Goal: Information Seeking & Learning: Learn about a topic

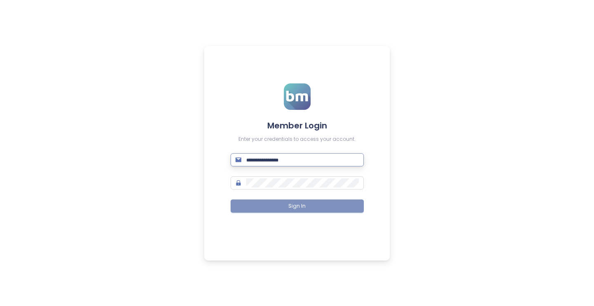
click at [284, 210] on button "Sign In" at bounding box center [296, 205] width 133 height 13
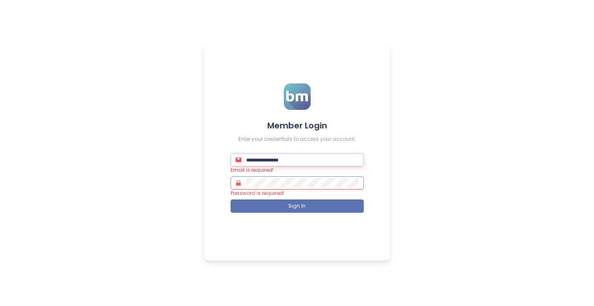
click at [309, 162] on input "text" at bounding box center [302, 159] width 113 height 9
type input "**********"
click at [297, 205] on button "Sign In" at bounding box center [296, 205] width 133 height 13
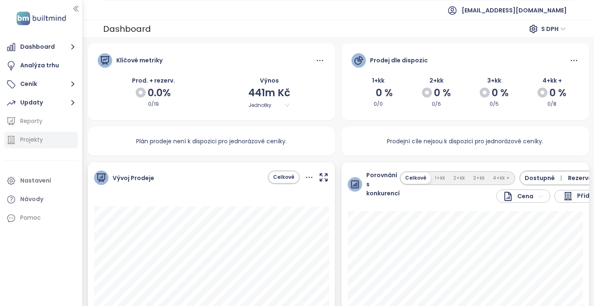
click at [31, 141] on div "Projekty" at bounding box center [31, 139] width 23 height 10
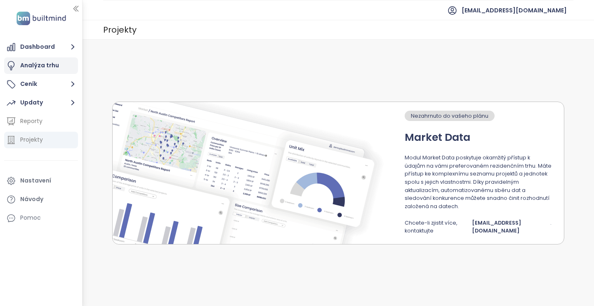
click at [44, 70] on div "Analýza trhu" at bounding box center [39, 65] width 39 height 10
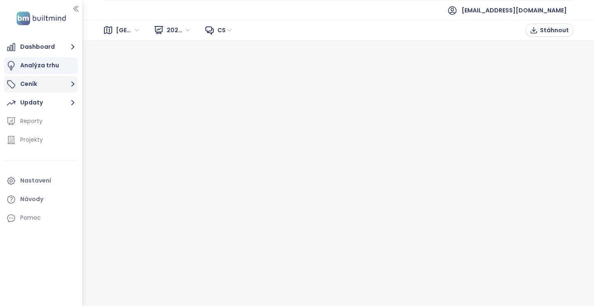
click at [75, 88] on icon "button" at bounding box center [73, 84] width 10 height 10
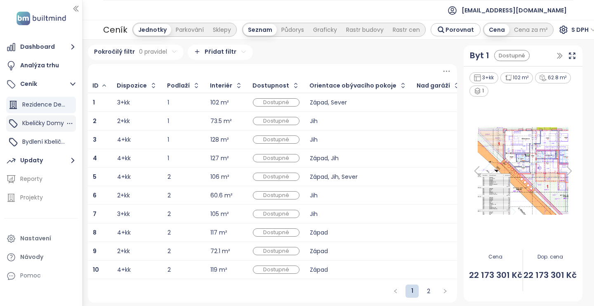
click at [54, 124] on span "Kbeličky Domy" at bounding box center [43, 123] width 42 height 8
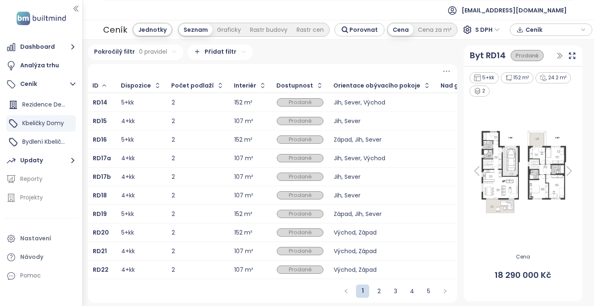
click at [278, 86] on div "Dostupnost" at bounding box center [294, 85] width 37 height 5
click at [315, 85] on icon "button" at bounding box center [319, 85] width 8 height 8
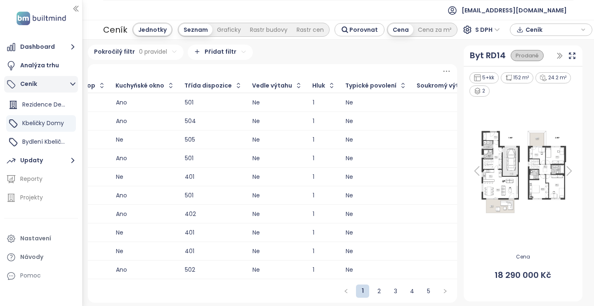
click at [27, 86] on button "Ceník" at bounding box center [41, 84] width 74 height 16
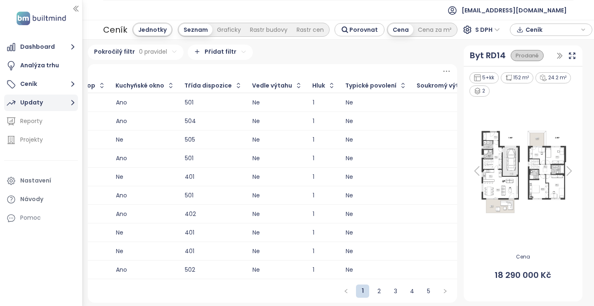
click at [69, 102] on icon "button" at bounding box center [73, 102] width 10 height 10
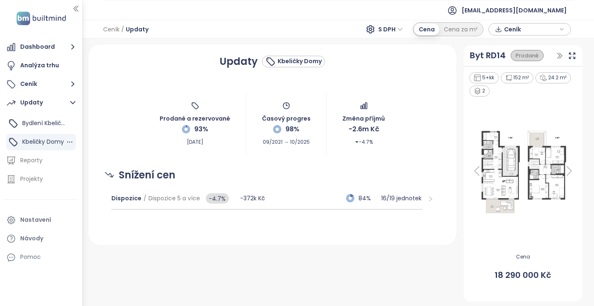
click at [54, 145] on span "Kbeličky Domy" at bounding box center [43, 141] width 42 height 8
click at [536, 53] on div "Prodané" at bounding box center [526, 55] width 33 height 11
click at [560, 30] on icon "button" at bounding box center [561, 29] width 3 height 2
click at [411, 135] on div "Prodané a rezervované 93% Oct 07, 2025 Časový progres 98% 09/2021 → 10/2025 Změ…" at bounding box center [272, 124] width 348 height 62
click at [35, 139] on span "Kbeličky Domy" at bounding box center [43, 141] width 42 height 8
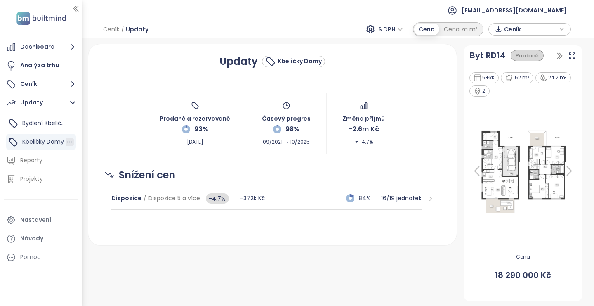
click at [69, 140] on icon "button" at bounding box center [70, 142] width 8 height 8
click at [47, 215] on div "Nastavení" at bounding box center [35, 219] width 31 height 10
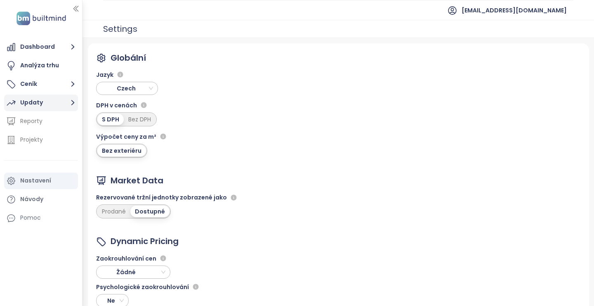
click at [55, 100] on button "Updaty" at bounding box center [41, 102] width 74 height 16
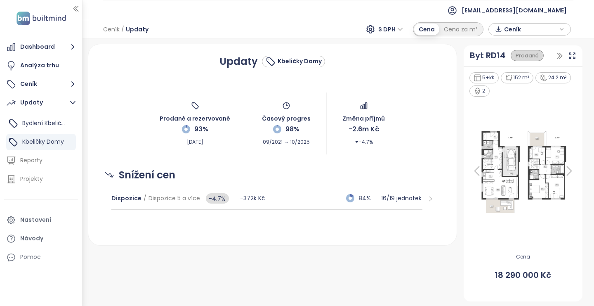
click at [141, 30] on span "Updaty" at bounding box center [137, 29] width 23 height 15
click at [458, 28] on div "Cena za m²" at bounding box center [460, 30] width 43 height 12
click at [425, 28] on div "Cena" at bounding box center [426, 30] width 25 height 12
click at [562, 53] on icon "button" at bounding box center [559, 56] width 8 height 8
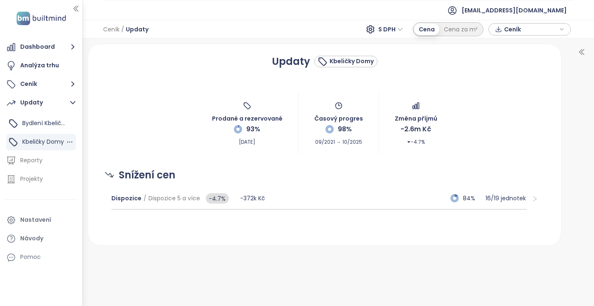
click at [53, 140] on span "Kbeličky Domy" at bounding box center [43, 141] width 42 height 8
click at [52, 146] on div "Kbeličky Domy" at bounding box center [43, 141] width 42 height 10
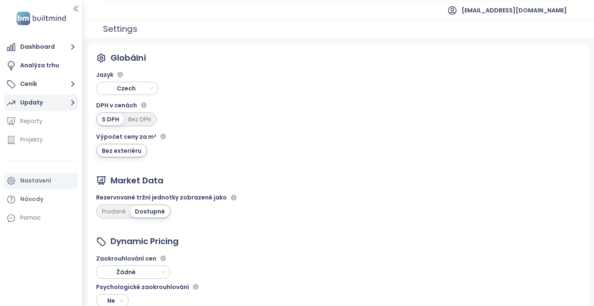
click at [64, 104] on button "Updaty" at bounding box center [41, 102] width 74 height 16
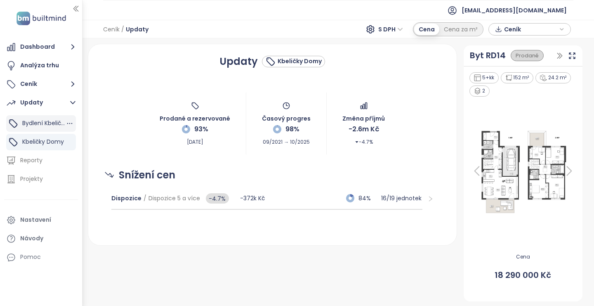
click at [51, 125] on span "Bydlení Kbeličky" at bounding box center [44, 123] width 45 height 8
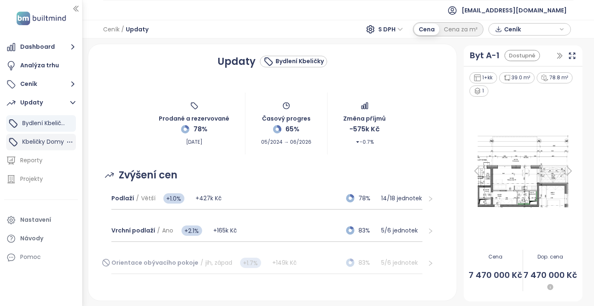
click at [25, 146] on span "Kbeličky Domy" at bounding box center [43, 141] width 42 height 8
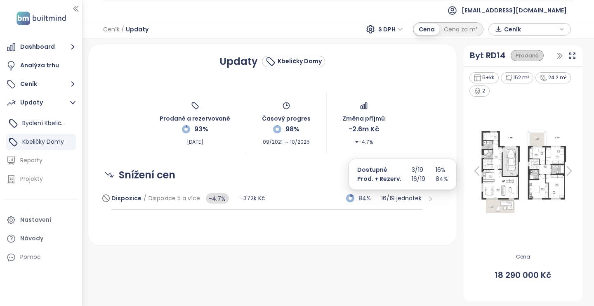
click at [409, 199] on p "16 / 19 jednotek" at bounding box center [401, 197] width 41 height 9
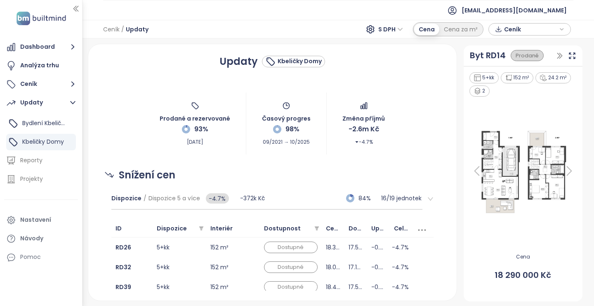
scroll to position [52, 0]
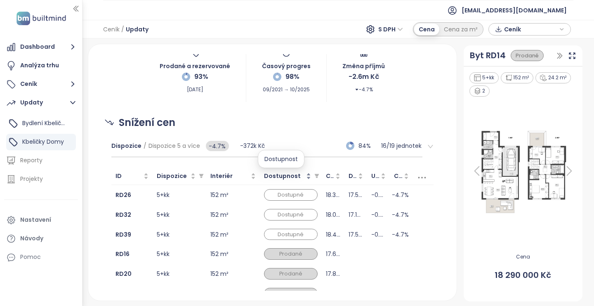
click at [282, 174] on span "Dostupnost" at bounding box center [282, 176] width 37 height 8
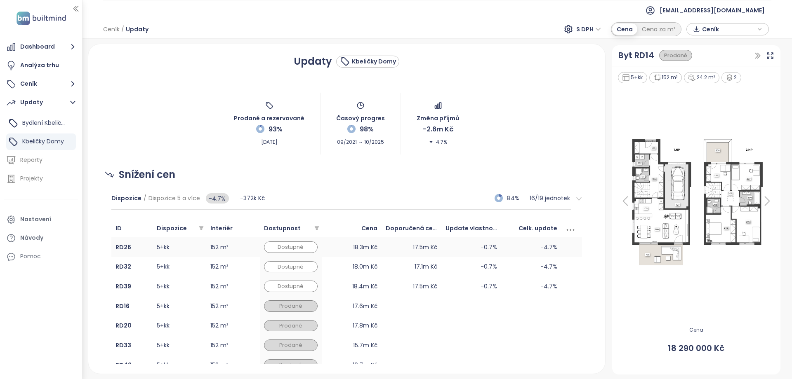
scroll to position [0, 0]
drag, startPoint x: 569, startPoint y: 285, endPoint x: 550, endPoint y: 275, distance: 21.8
click at [550, 276] on tbody "RD26 5+kk 152 m² Dostupné 18.3m Kč 17.5m Kč -0.7% -4.7% RD32 5+kk 152 m² Dostup…" at bounding box center [346, 335] width 470 height 196
click at [521, 305] on td at bounding box center [531, 326] width 60 height 20
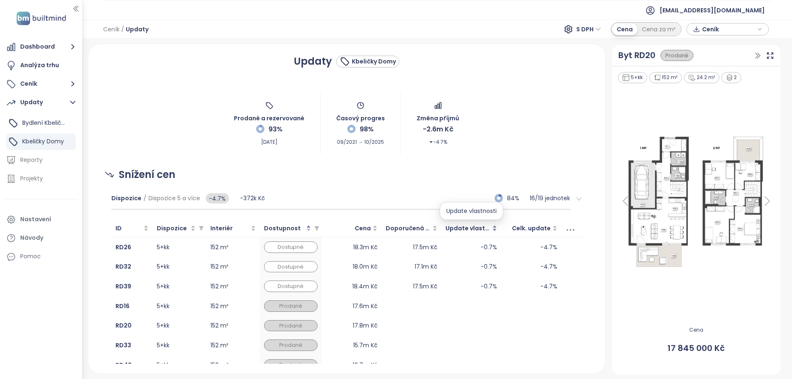
click at [472, 229] on span "Update vlastnosti" at bounding box center [472, 228] width 55 height 8
click at [464, 233] on span "Update vlastnosti" at bounding box center [472, 228] width 55 height 8
click at [295, 250] on div "Dostupné" at bounding box center [291, 248] width 54 height 12
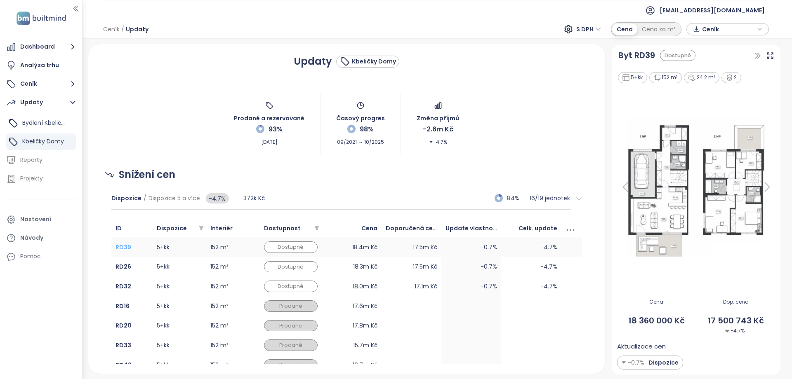
click at [119, 251] on b "RD39" at bounding box center [123, 247] width 16 height 8
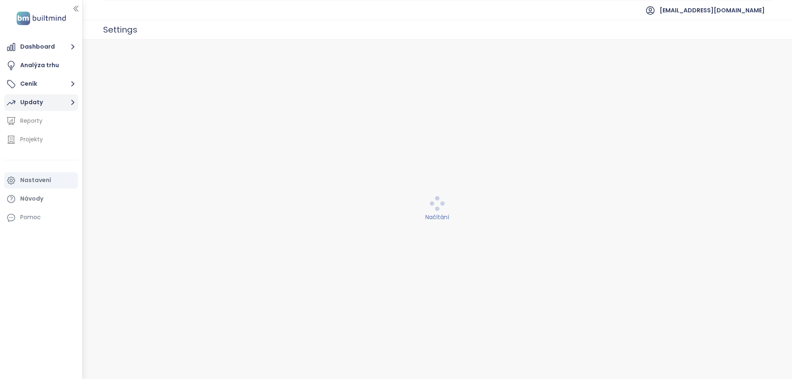
click at [54, 102] on button "Updaty" at bounding box center [41, 102] width 74 height 16
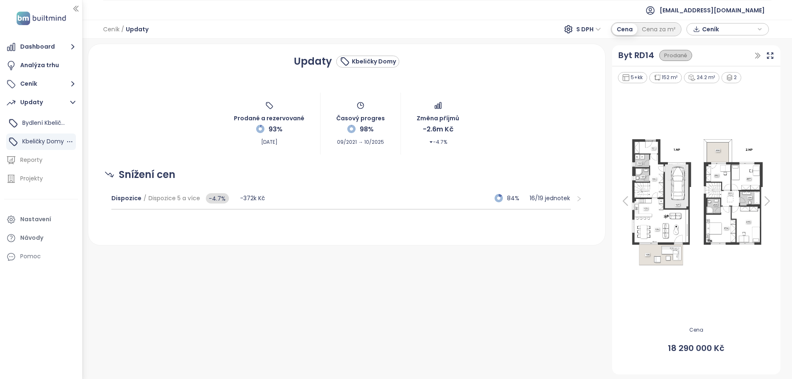
click at [52, 141] on span "Kbeličky Domy" at bounding box center [43, 141] width 42 height 8
click at [68, 139] on icon "button" at bounding box center [70, 142] width 8 height 8
click at [55, 138] on span "Kbeličky Domy" at bounding box center [43, 141] width 42 height 8
click at [545, 197] on p "16 / 19 jednotek" at bounding box center [549, 198] width 41 height 9
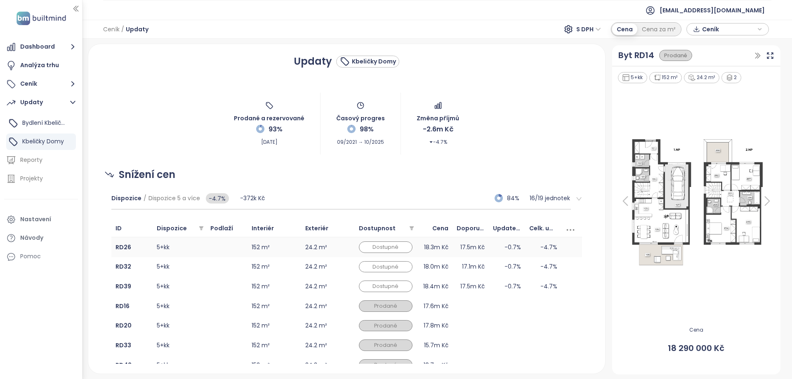
click at [330, 250] on td "24.2 m²" at bounding box center [328, 247] width 54 height 20
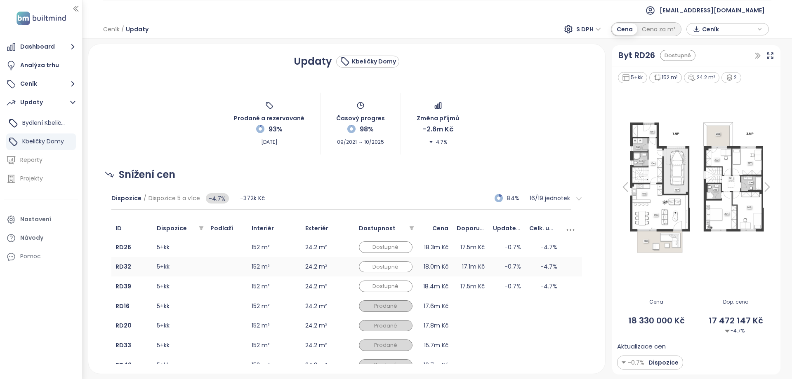
click at [324, 266] on td "24.2 m²" at bounding box center [328, 267] width 54 height 20
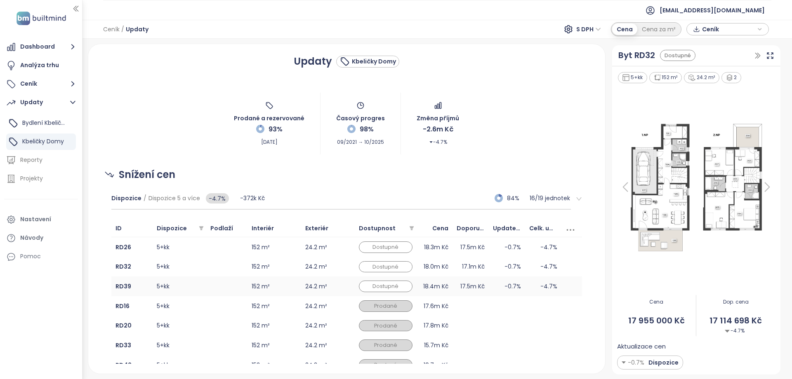
click at [320, 284] on td "24.2 m²" at bounding box center [328, 287] width 54 height 20
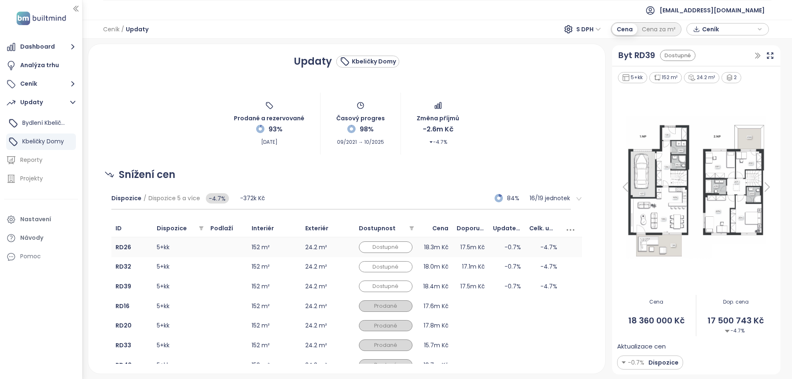
click at [329, 253] on td "24.2 m²" at bounding box center [328, 247] width 54 height 20
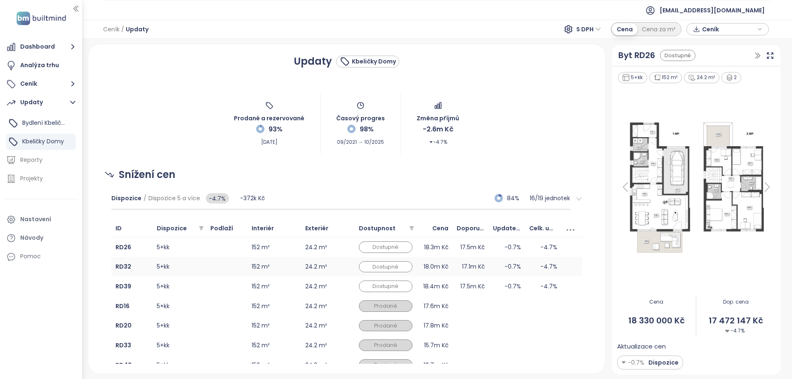
click at [326, 262] on td "24.2 m²" at bounding box center [328, 267] width 54 height 20
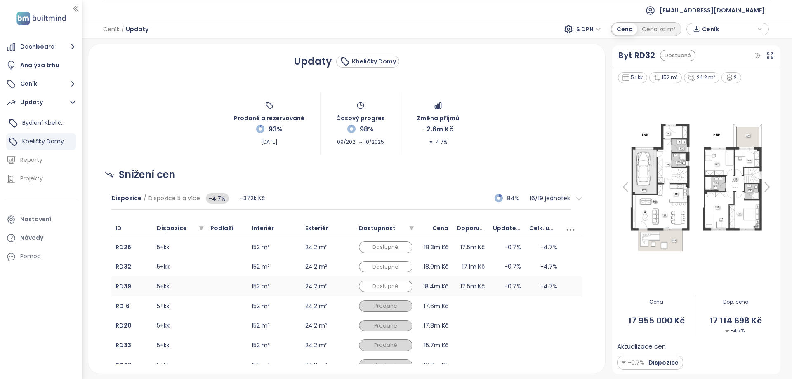
click at [317, 286] on td "24.2 m²" at bounding box center [328, 287] width 54 height 20
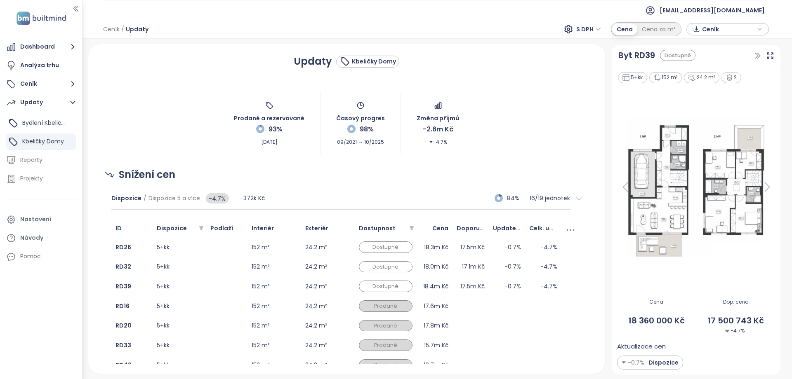
click at [696, 164] on img at bounding box center [696, 187] width 158 height 148
click at [123, 249] on b "RD26" at bounding box center [123, 247] width 16 height 8
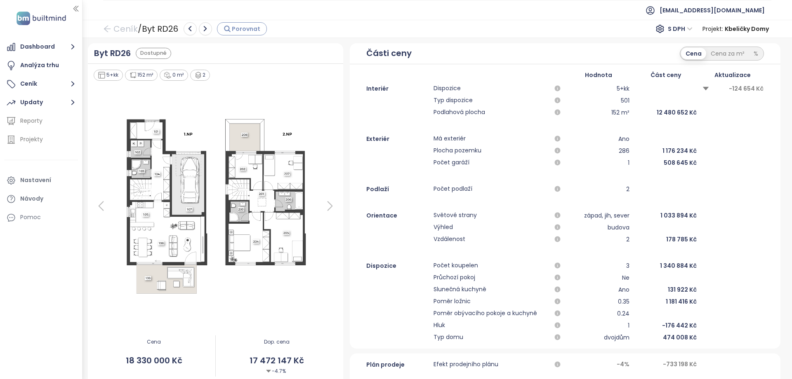
click at [240, 31] on span "Porovnat" at bounding box center [246, 28] width 28 height 9
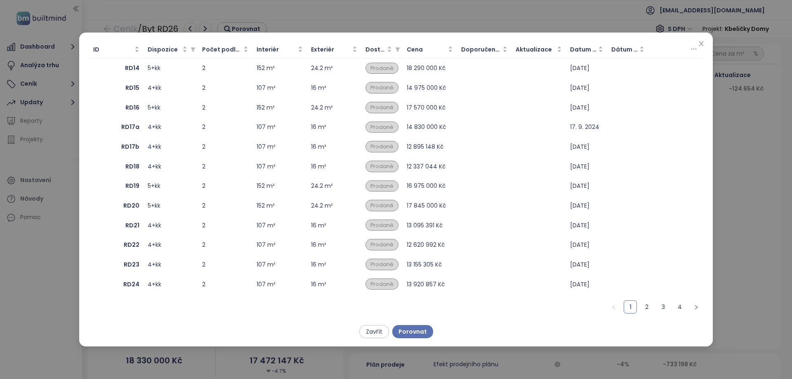
click at [380, 47] on span "Dostupnost" at bounding box center [375, 49] width 20 height 9
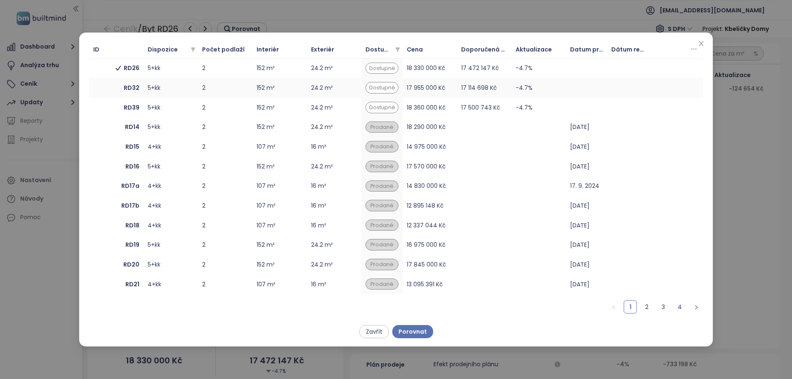
click at [382, 88] on div "Dostupné" at bounding box center [381, 88] width 33 height 12
click at [244, 108] on td "2" at bounding box center [225, 108] width 54 height 20
click at [424, 328] on span "Porovnat" at bounding box center [412, 331] width 28 height 9
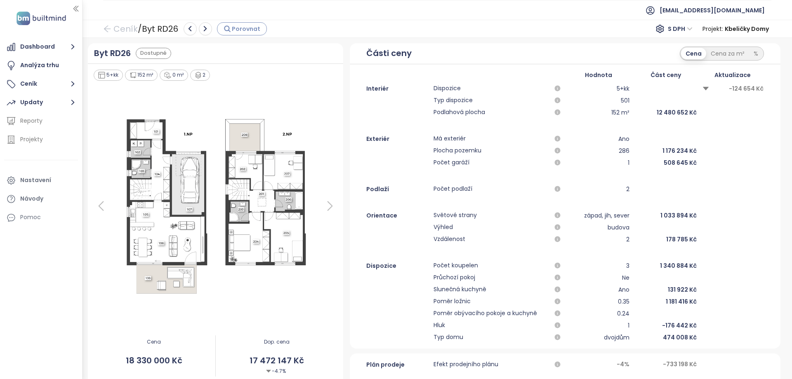
click at [230, 31] on icon "button" at bounding box center [226, 28] width 7 height 7
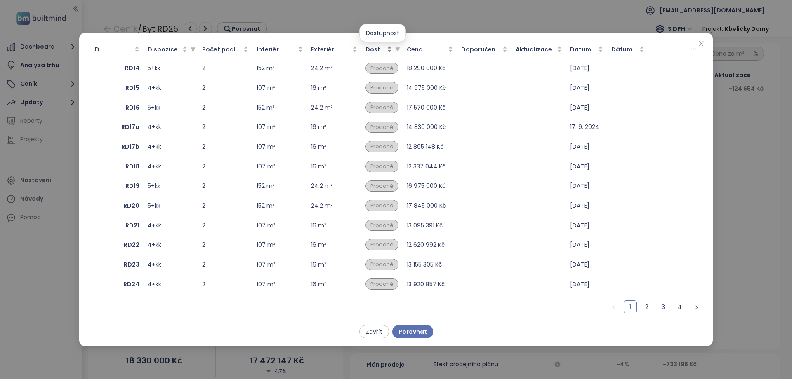
click at [378, 54] on span "Dostupnost" at bounding box center [383, 49] width 37 height 8
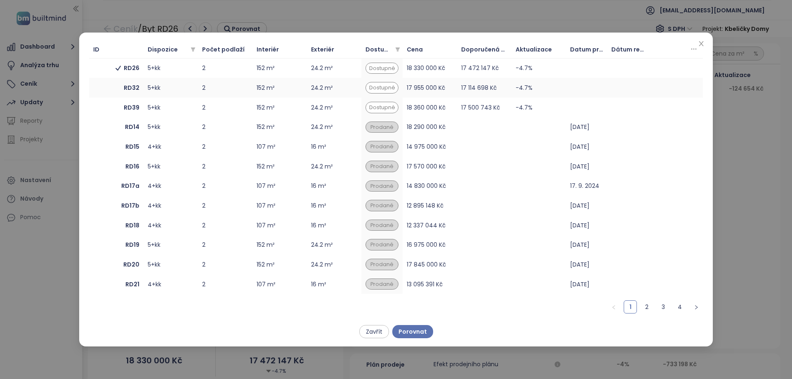
click at [136, 85] on b "RD32" at bounding box center [132, 87] width 16 height 9
click at [136, 107] on b "RD39" at bounding box center [132, 107] width 16 height 9
click at [419, 336] on button "Porovnat" at bounding box center [412, 331] width 41 height 13
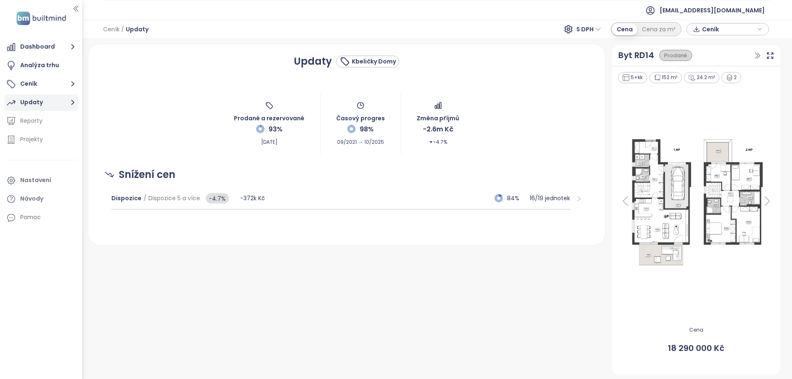
click at [40, 109] on button "Updaty" at bounding box center [41, 102] width 74 height 16
click at [40, 151] on ul "Dashboard Analýza trhu Ceník Updaty Bydlení Kbeličky Kbeličky Domy Reporty Proj…" at bounding box center [41, 152] width 74 height 226
click at [45, 142] on span "Kbeličky Domy" at bounding box center [43, 141] width 42 height 8
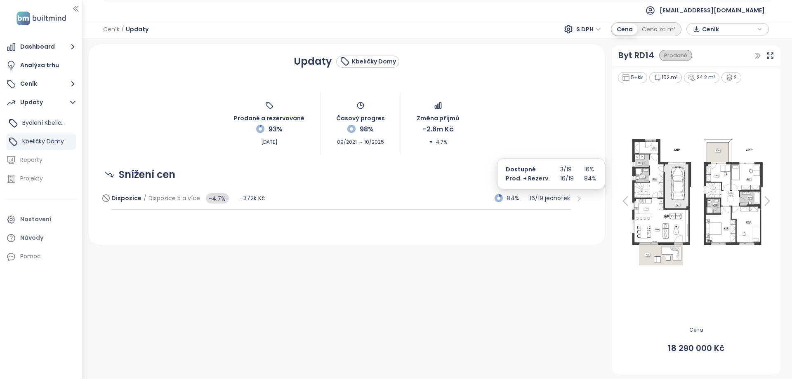
click at [562, 197] on p "16 / 19 jednotek" at bounding box center [549, 198] width 41 height 9
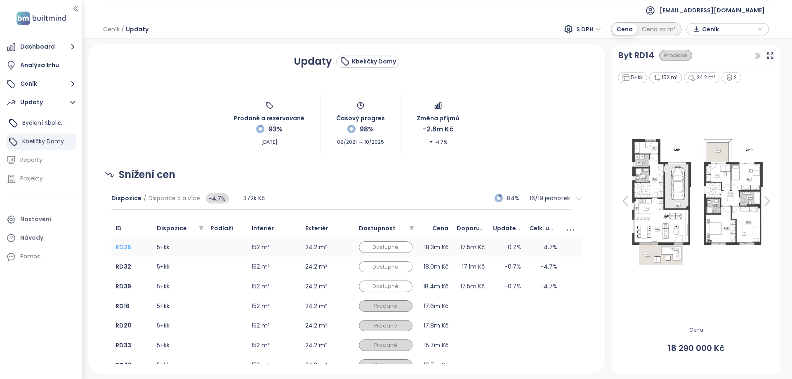
click at [125, 246] on b "RD26" at bounding box center [123, 247] width 16 height 8
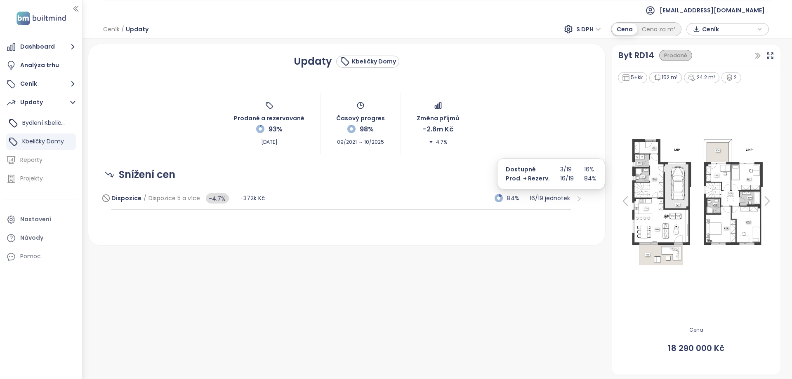
click at [559, 201] on p "16 / 19 jednotek" at bounding box center [549, 198] width 41 height 9
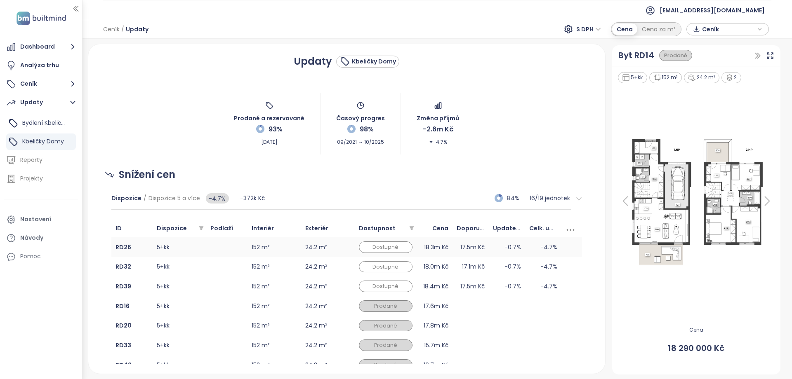
scroll to position [33, 0]
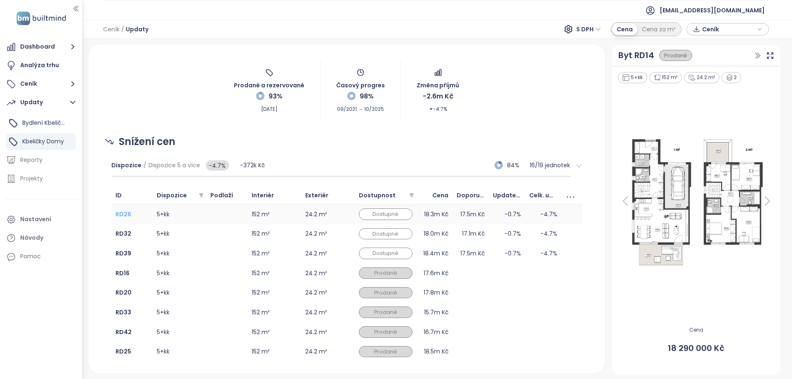
click at [124, 216] on b "RD26" at bounding box center [123, 214] width 16 height 8
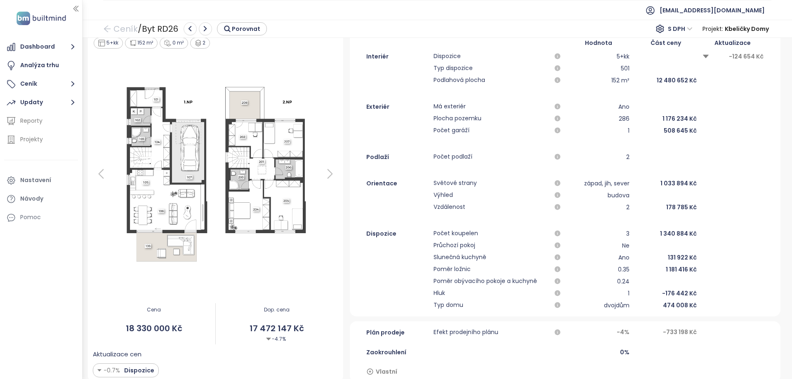
scroll to position [41, 0]
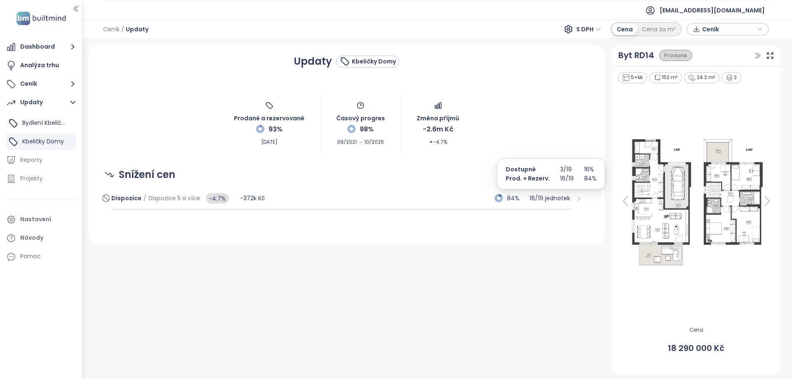
click at [561, 194] on p "16 / 19 jednotek" at bounding box center [549, 198] width 41 height 9
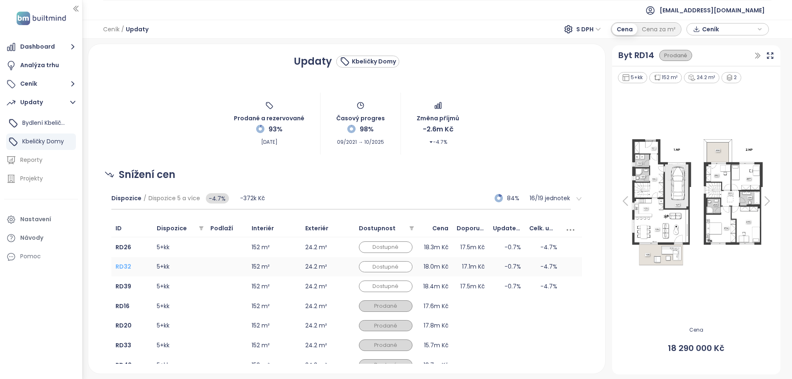
click at [120, 269] on b "RD32" at bounding box center [123, 267] width 16 height 8
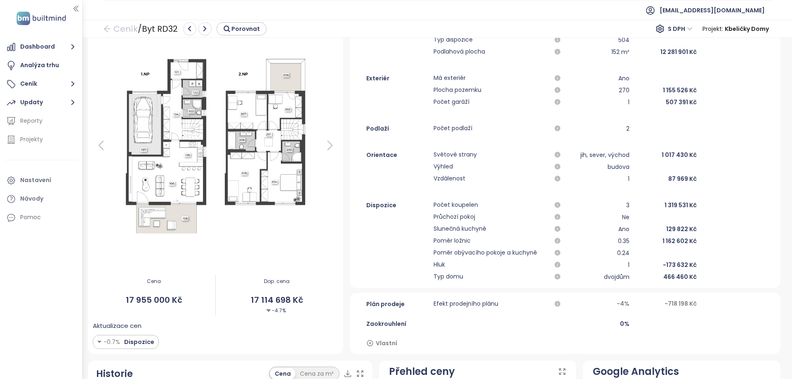
scroll to position [66, 0]
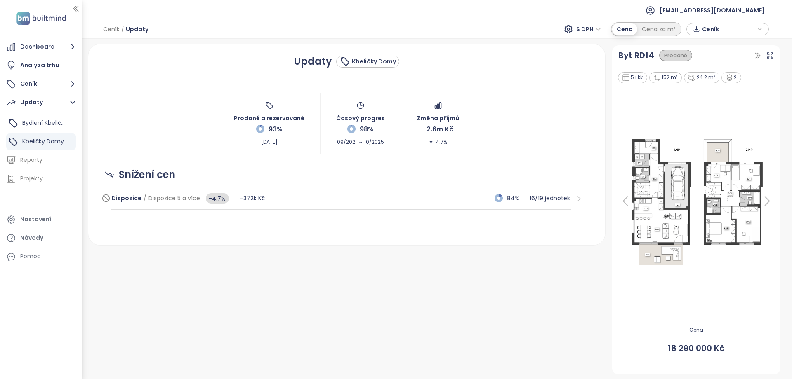
click at [544, 206] on div "84% 16 / 19 jednotek" at bounding box center [527, 198] width 87 height 21
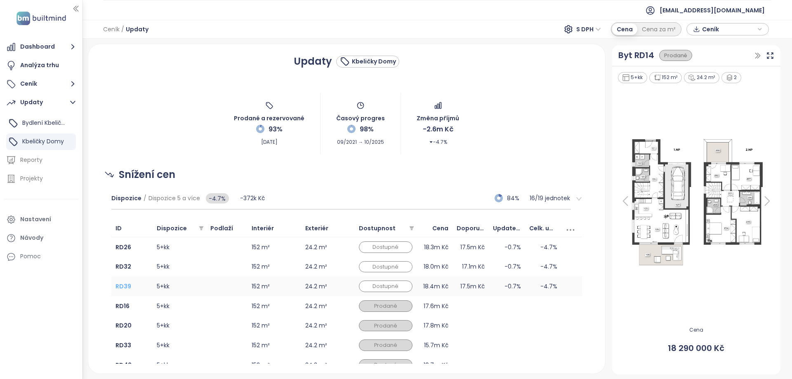
click at [118, 290] on b "RD39" at bounding box center [123, 286] width 16 height 8
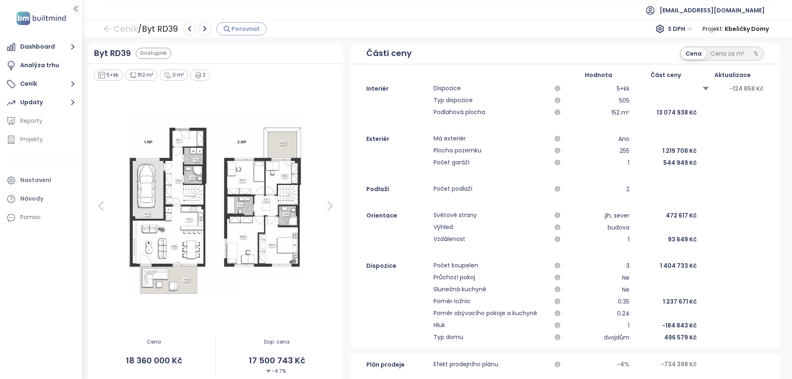
click at [239, 29] on span "Porovnat" at bounding box center [245, 28] width 28 height 9
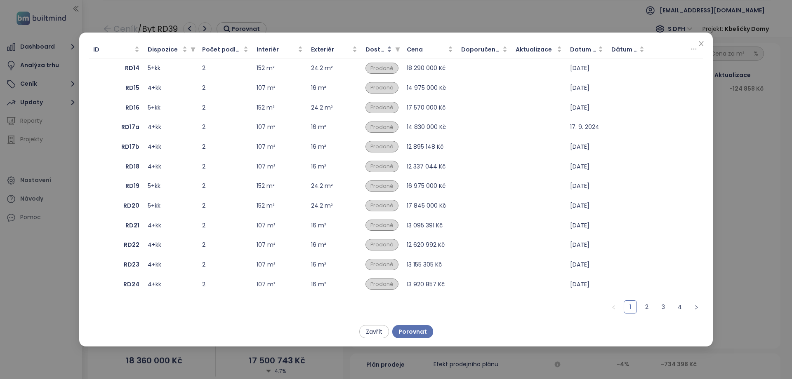
click at [385, 54] on span "Dostupnost" at bounding box center [375, 49] width 20 height 9
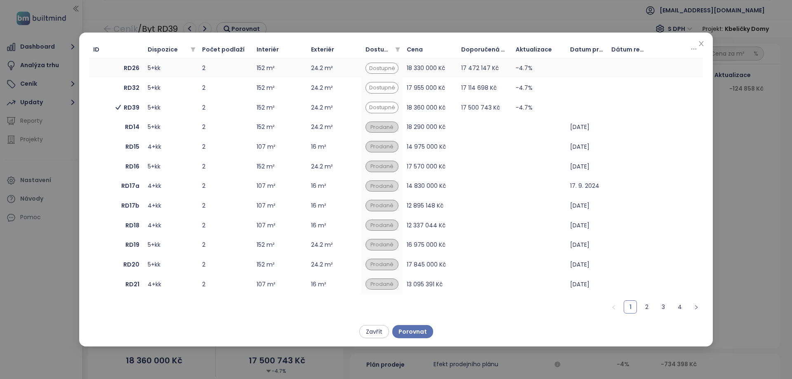
click at [153, 73] on div "5+kk" at bounding box center [171, 67] width 46 height 9
click at [124, 92] on span "RD32" at bounding box center [116, 87] width 46 height 9
click at [413, 334] on span "Porovnat" at bounding box center [412, 331] width 28 height 9
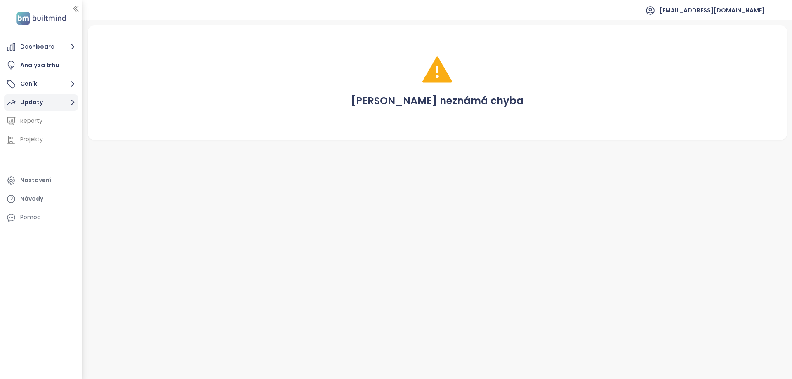
click at [45, 106] on button "Updaty" at bounding box center [41, 102] width 74 height 16
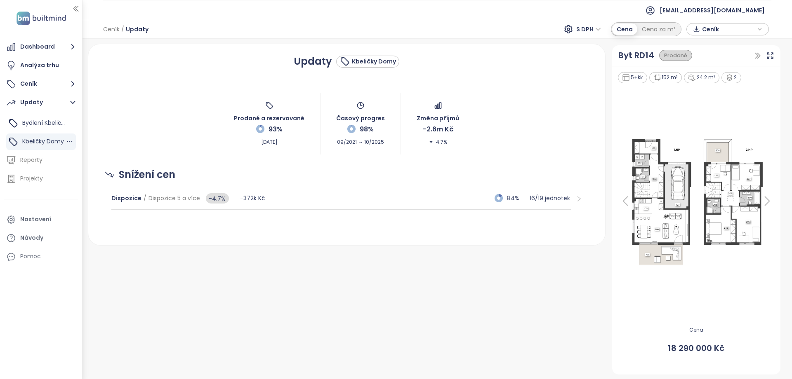
click at [45, 141] on span "Kbeličky Domy" at bounding box center [43, 141] width 42 height 8
click at [546, 198] on p "16 / 19 jednotek" at bounding box center [549, 198] width 41 height 9
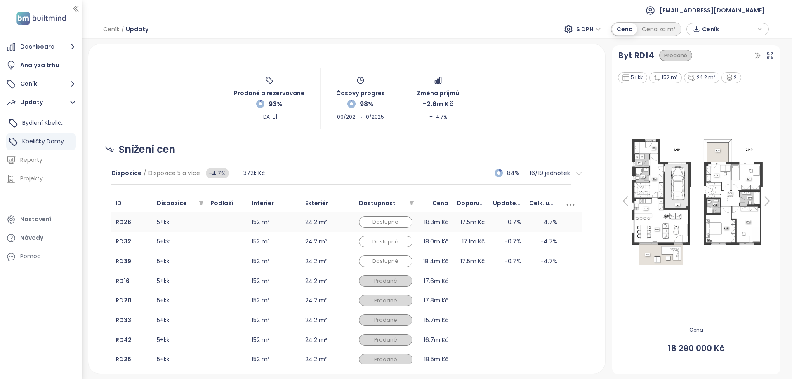
scroll to position [38, 0]
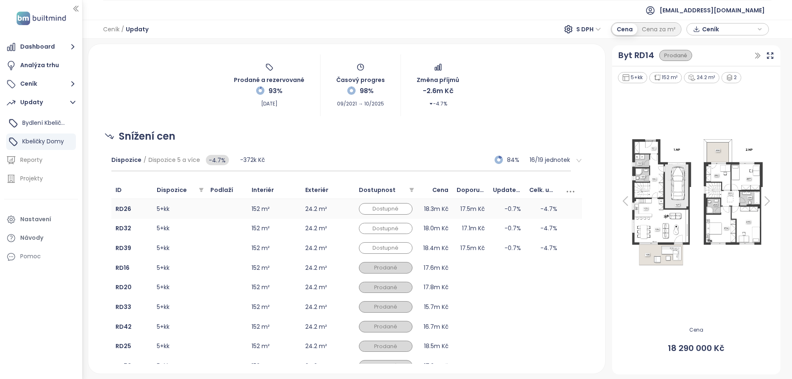
click at [162, 212] on td "5+kk" at bounding box center [180, 209] width 54 height 20
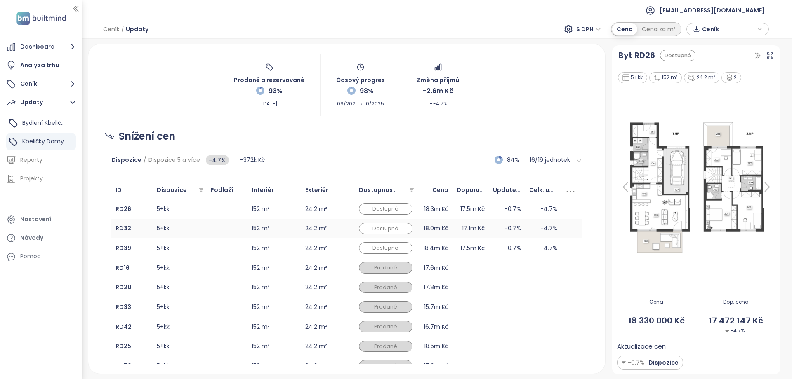
click at [164, 229] on td "5+kk" at bounding box center [180, 229] width 54 height 20
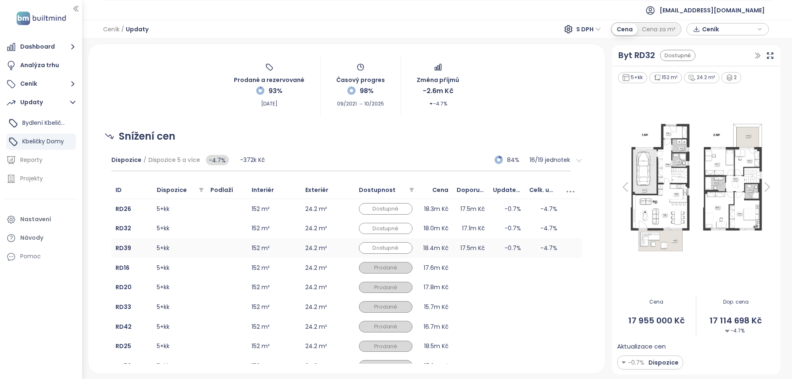
click at [165, 249] on td "5+kk" at bounding box center [180, 248] width 54 height 20
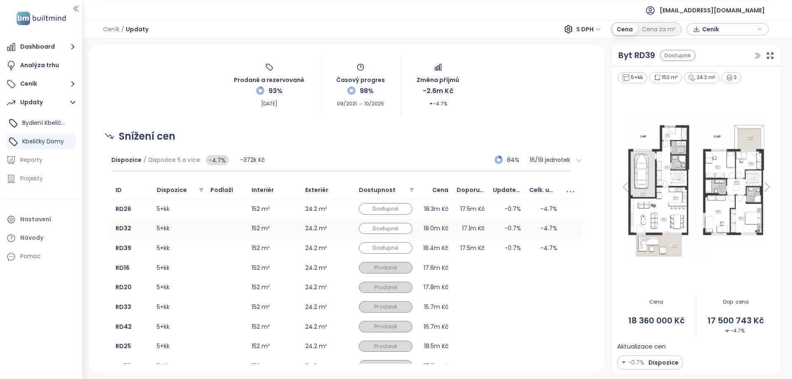
click at [172, 227] on td "5+kk" at bounding box center [180, 229] width 54 height 20
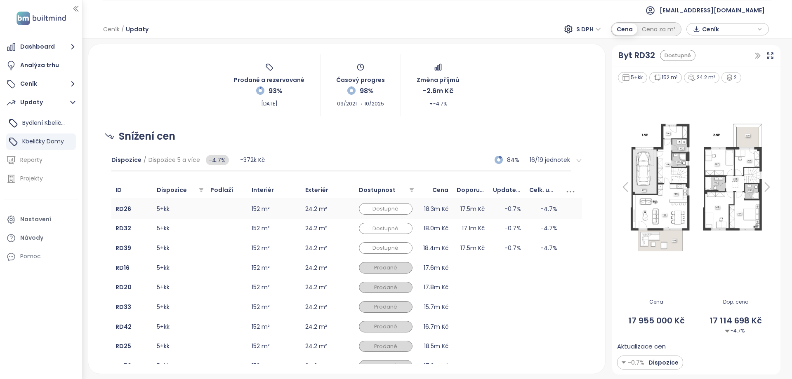
click at [193, 209] on td "5+kk" at bounding box center [180, 209] width 54 height 20
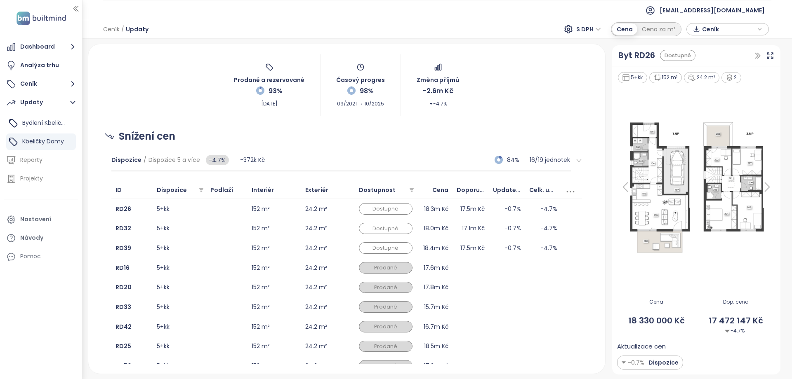
scroll to position [0, 0]
click at [123, 228] on b "RD32" at bounding box center [123, 228] width 16 height 8
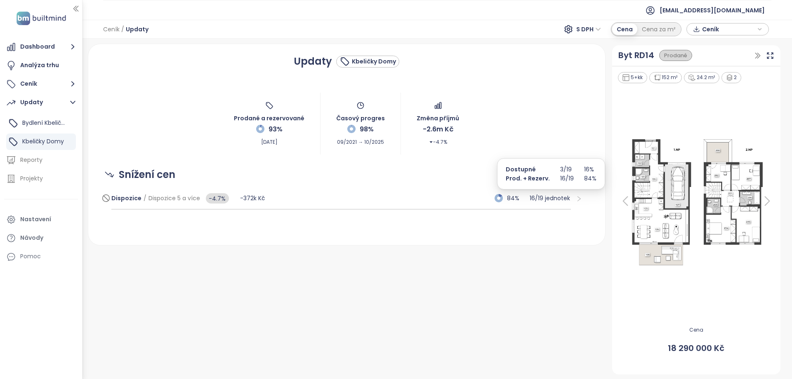
click at [543, 199] on p "16 / 19 jednotek" at bounding box center [549, 198] width 41 height 9
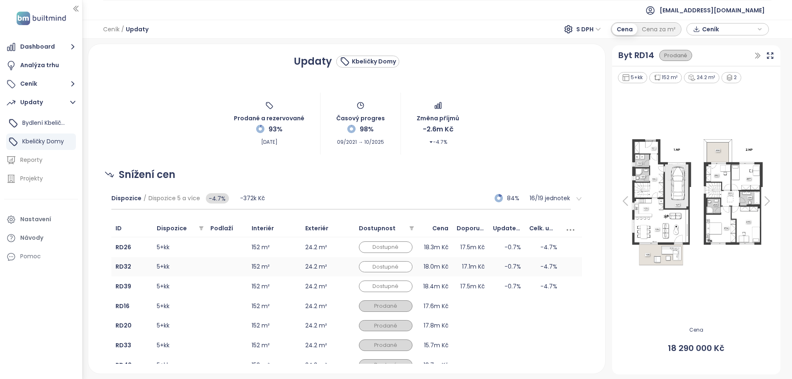
click at [268, 272] on td "152 m²" at bounding box center [274, 267] width 54 height 20
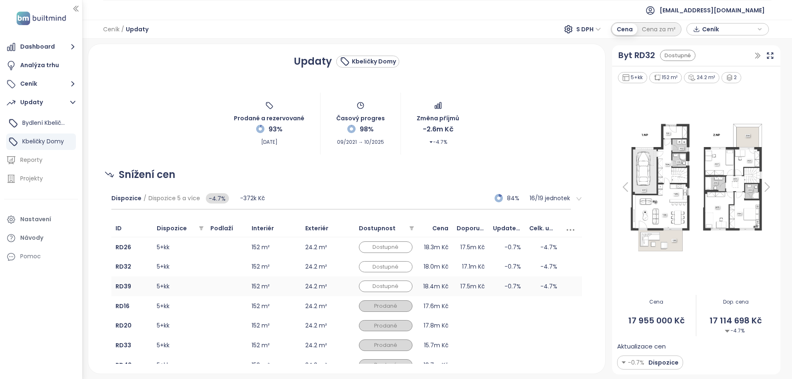
click at [270, 289] on td "152 m²" at bounding box center [274, 287] width 54 height 20
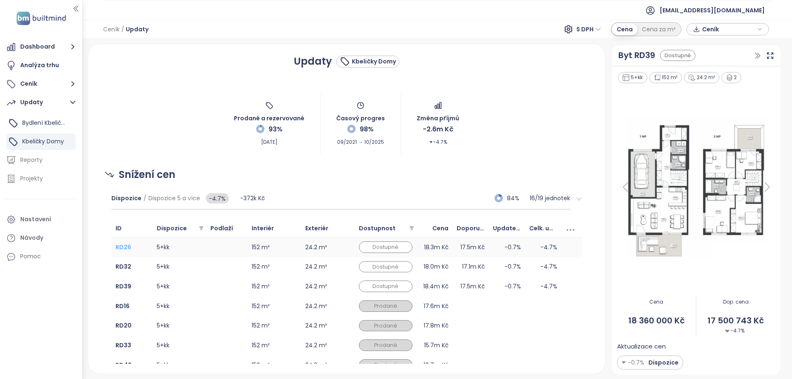
click at [116, 251] on b "RD26" at bounding box center [123, 247] width 16 height 8
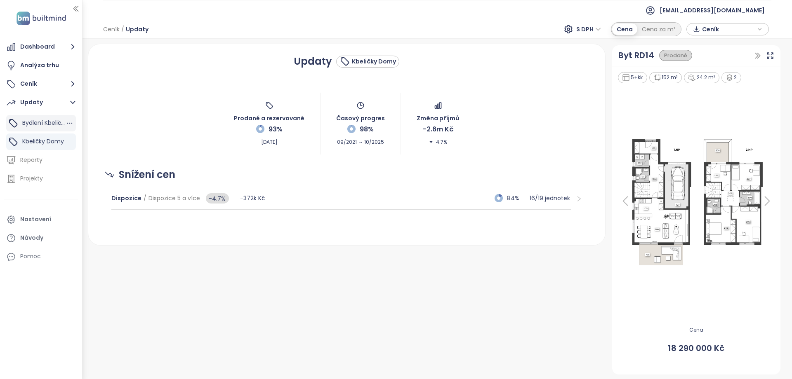
click at [52, 121] on span "Bydlení Kbeličky" at bounding box center [44, 123] width 45 height 8
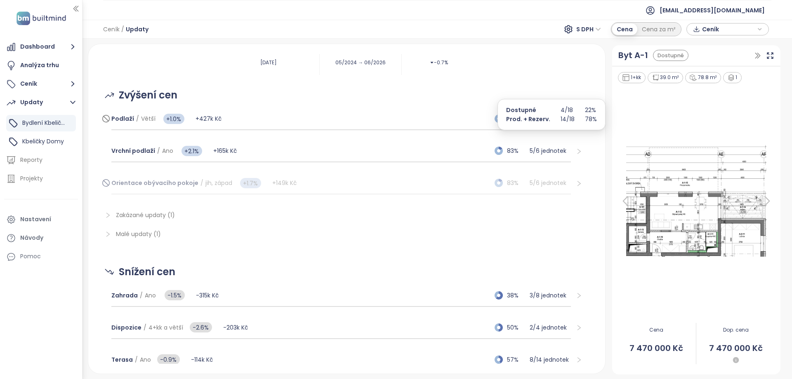
scroll to position [42, 0]
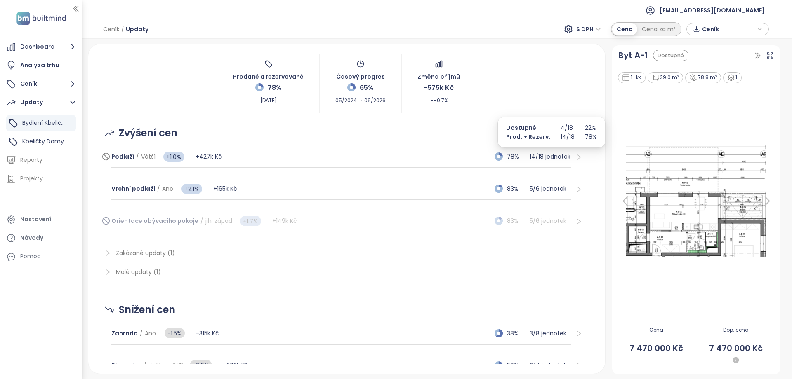
click at [551, 157] on p "14 / 18 jednotek" at bounding box center [549, 156] width 41 height 9
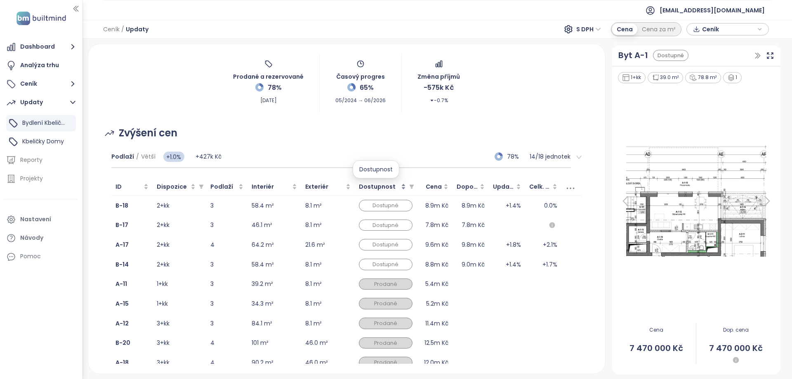
click at [365, 186] on span "Dostupnost" at bounding box center [377, 187] width 37 height 8
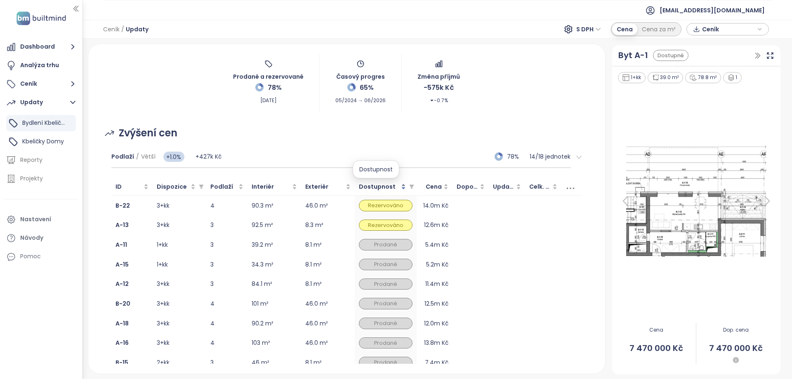
click at [365, 186] on span "Dostupnost" at bounding box center [377, 187] width 37 height 8
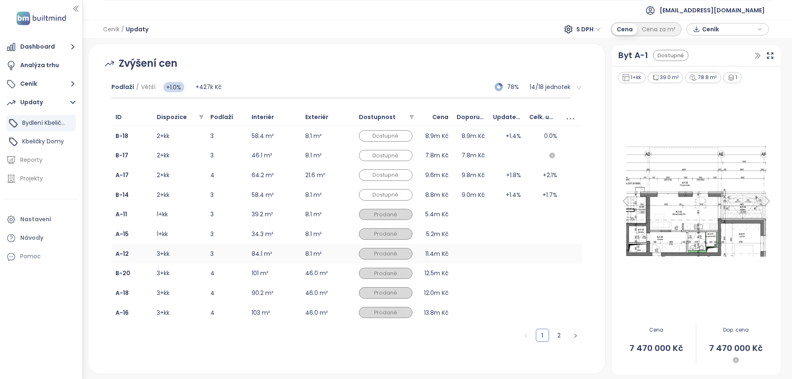
scroll to position [166, 0]
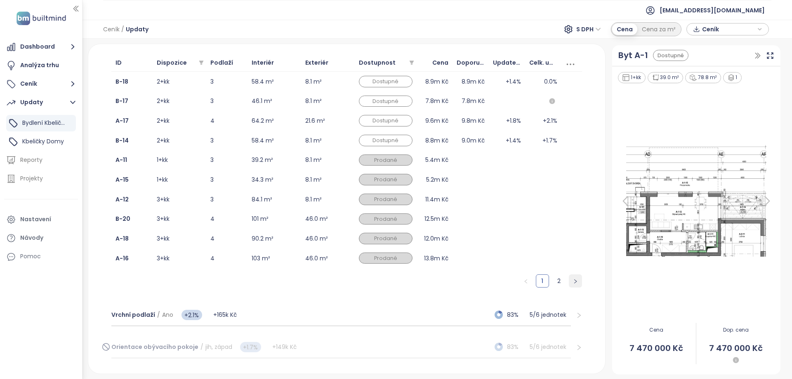
click at [576, 280] on icon "right" at bounding box center [575, 281] width 5 height 5
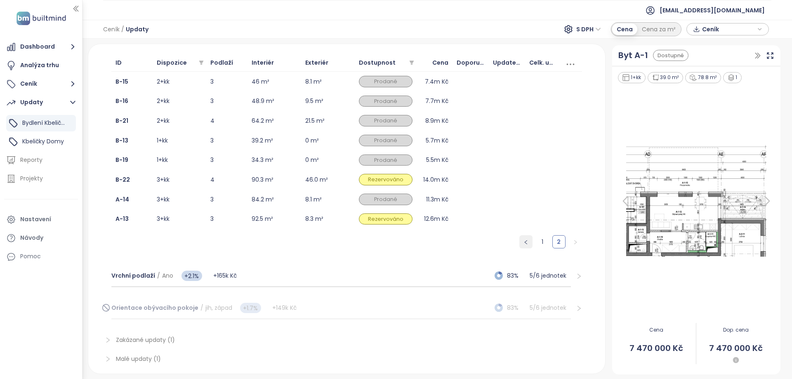
click at [530, 240] on button "button" at bounding box center [525, 241] width 13 height 13
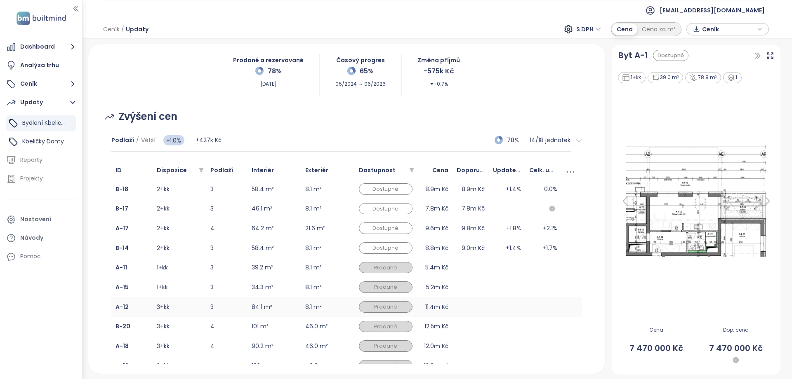
scroll to position [58, 0]
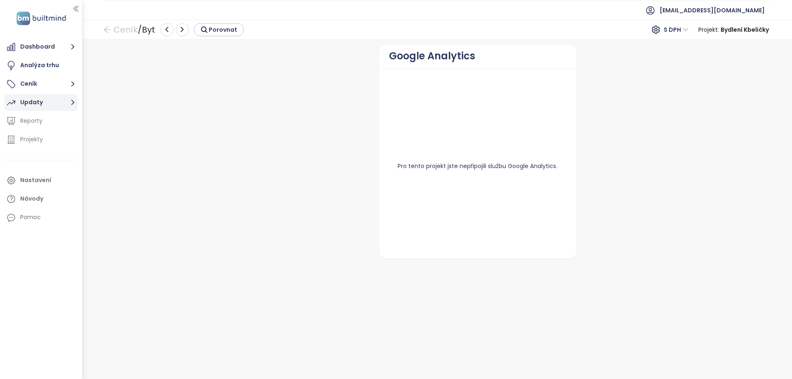
click at [32, 100] on div "Updaty" at bounding box center [31, 102] width 23 height 10
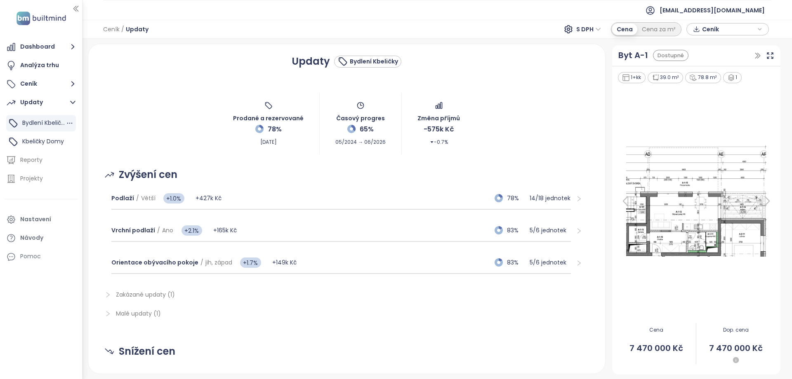
click at [41, 126] on span "Bydlení Kbeličky" at bounding box center [44, 123] width 45 height 8
click at [122, 228] on span "Vrchní podlaží" at bounding box center [133, 230] width 44 height 8
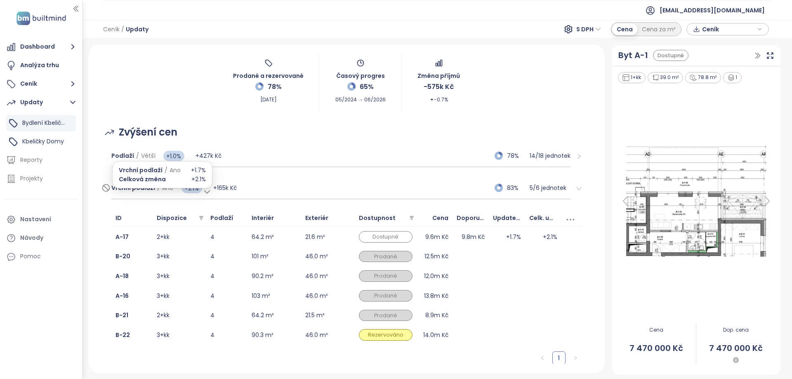
scroll to position [45, 0]
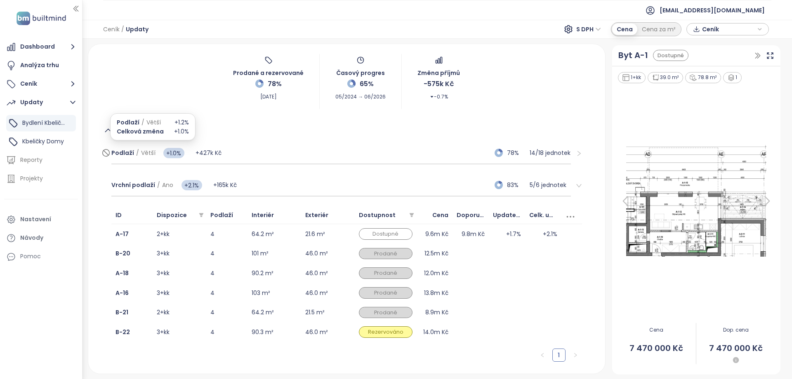
click at [122, 153] on span "Podlaží" at bounding box center [122, 153] width 23 height 8
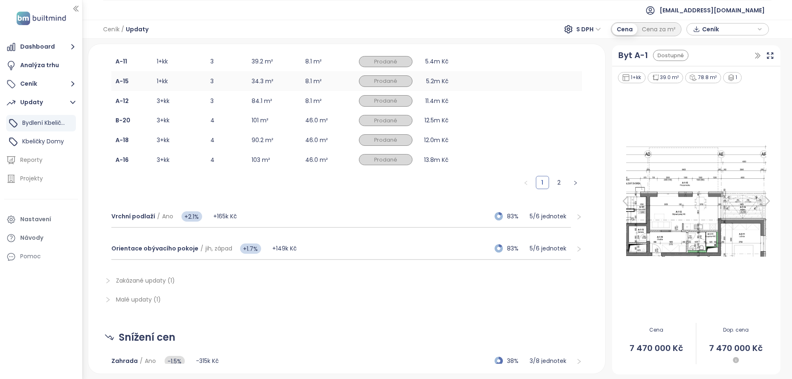
scroll to position [285, 0]
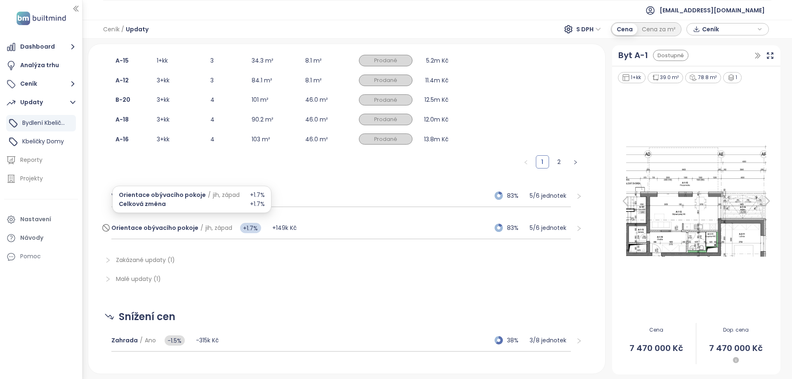
click at [150, 224] on span "Orientace obývacího pokoje" at bounding box center [154, 228] width 87 height 8
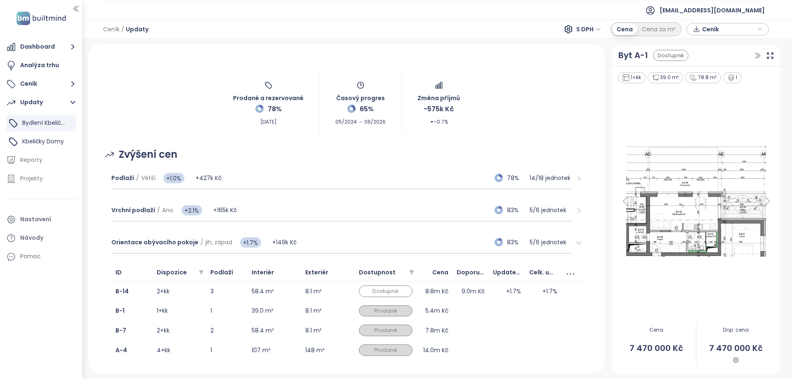
scroll to position [20, 0]
click at [126, 213] on span "Vrchní podlaží" at bounding box center [133, 211] width 44 height 8
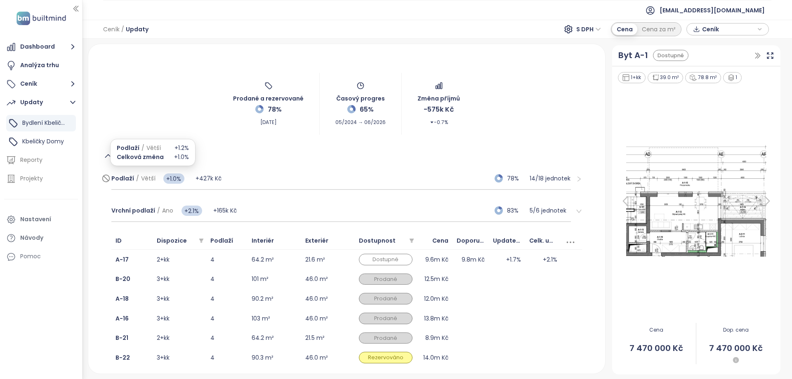
click at [132, 180] on span "Podlaží" at bounding box center [122, 178] width 23 height 8
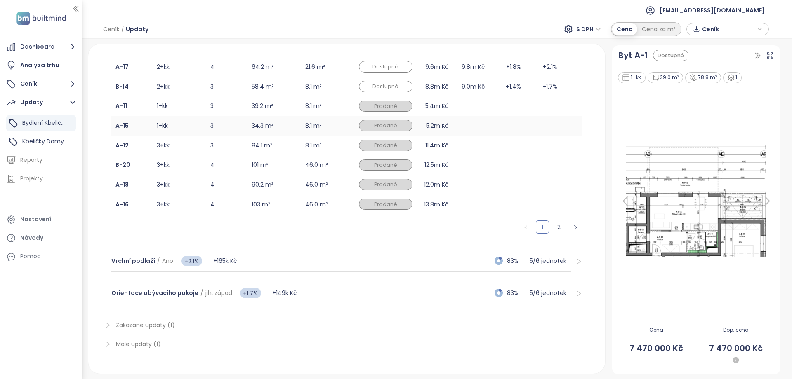
scroll to position [235, 0]
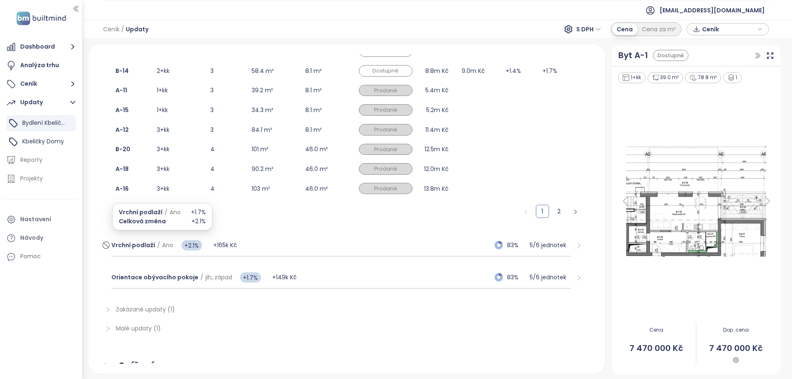
click at [132, 249] on div "Vrchní podlaží / Ano +2.1%" at bounding box center [162, 245] width 102 height 16
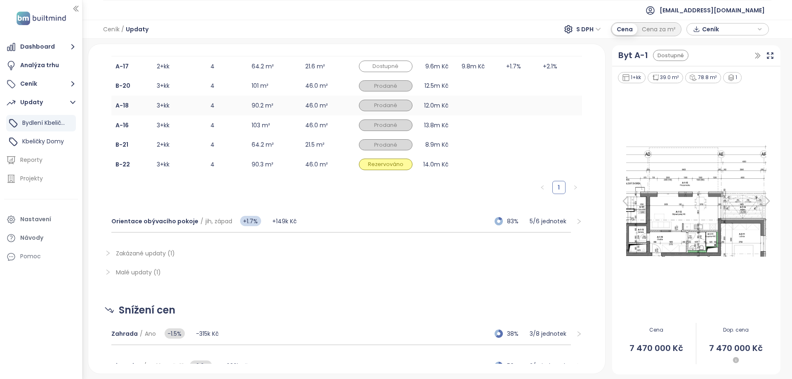
scroll to position [226, 0]
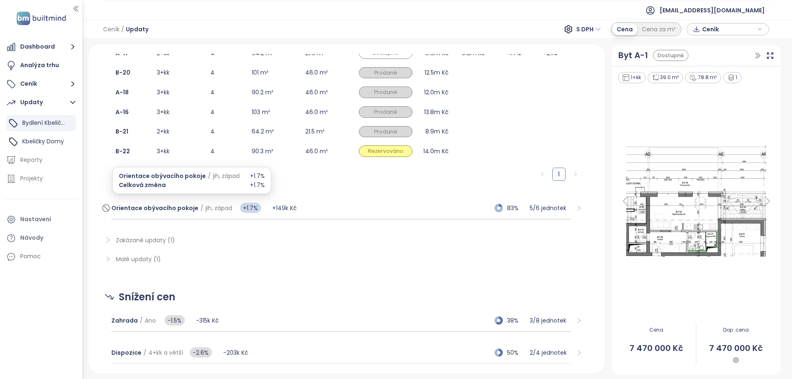
click at [165, 210] on span "Orientace obývacího pokoje" at bounding box center [154, 208] width 87 height 8
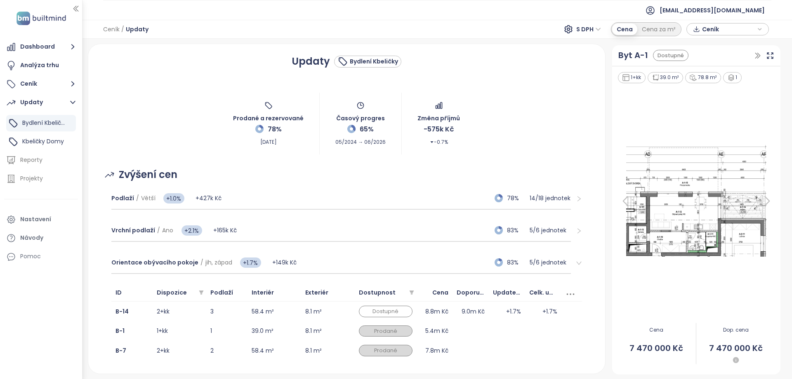
scroll to position [0, 0]
click at [134, 229] on span "Vrchní podlaží" at bounding box center [133, 230] width 44 height 8
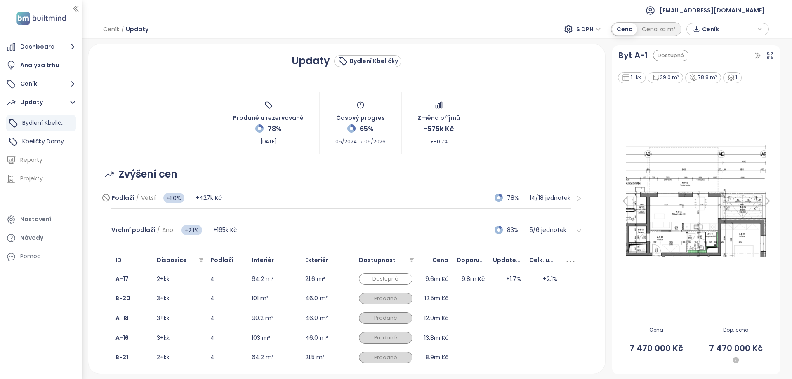
click at [110, 198] on div at bounding box center [106, 198] width 10 height 10
click at [125, 197] on span "Podlaží" at bounding box center [122, 198] width 23 height 8
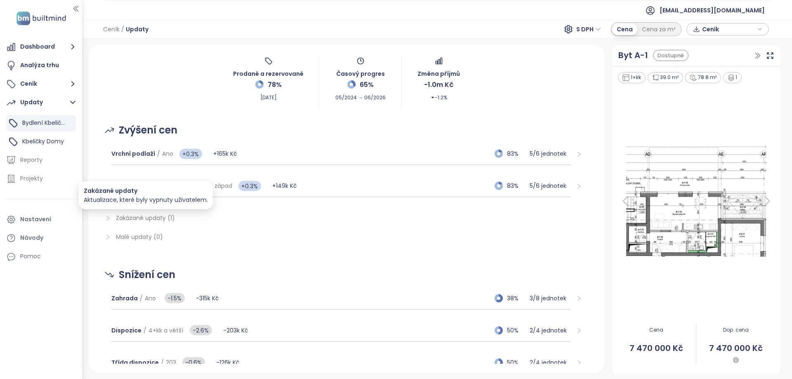
scroll to position [59, 0]
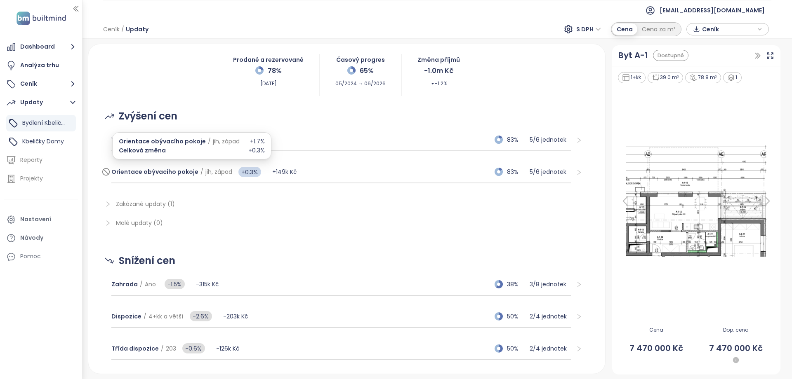
click at [145, 179] on div "Orientace obývacího pokoje / jih, západ +0.3%" at bounding box center [191, 172] width 161 height 16
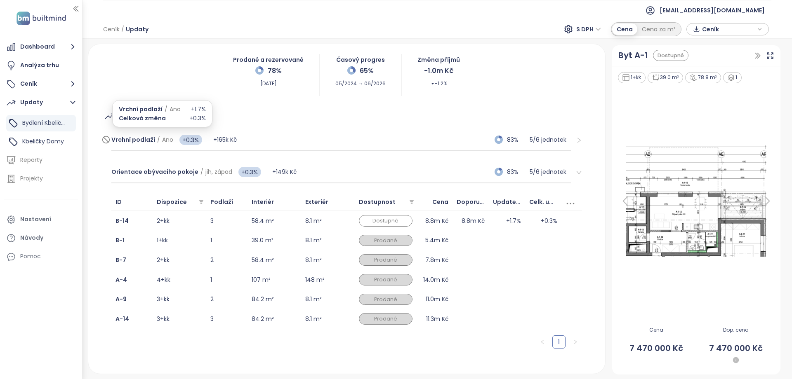
click at [133, 139] on span "Vrchní podlaží" at bounding box center [133, 140] width 44 height 8
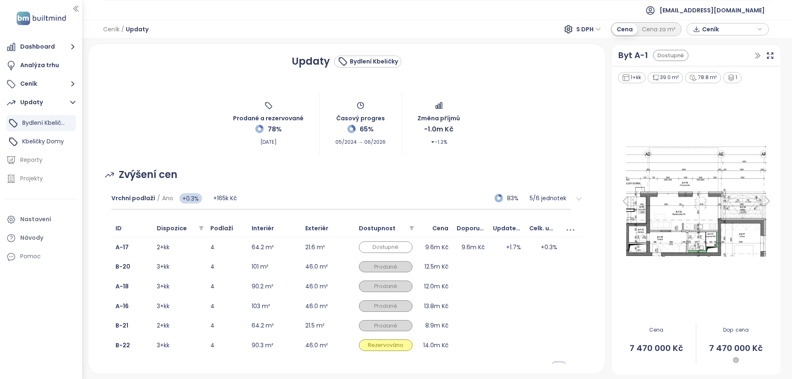
scroll to position [0, 0]
click at [55, 127] on span "Bydlení Kbeličky" at bounding box center [44, 123] width 45 height 8
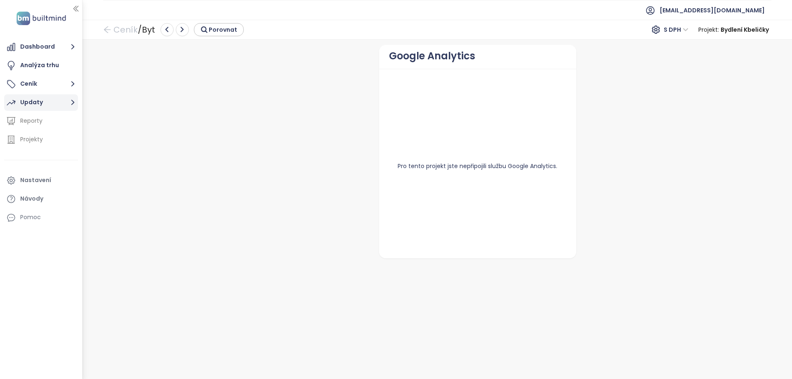
click at [49, 104] on button "Updaty" at bounding box center [41, 102] width 74 height 16
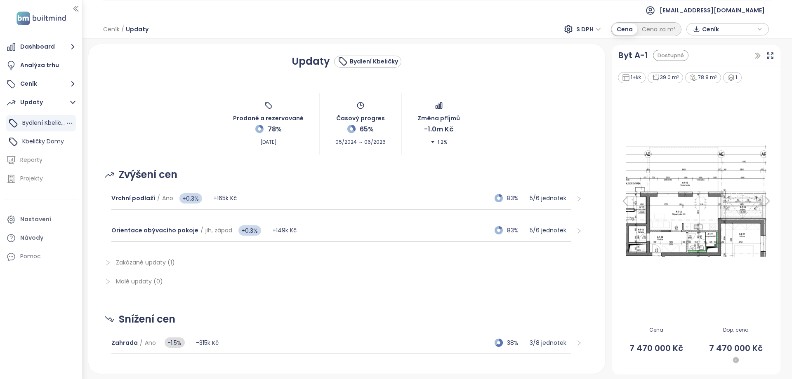
click at [46, 125] on span "Bydlení Kbeličky" at bounding box center [44, 123] width 45 height 8
click at [137, 199] on span "Vrchní podlaží" at bounding box center [133, 198] width 44 height 8
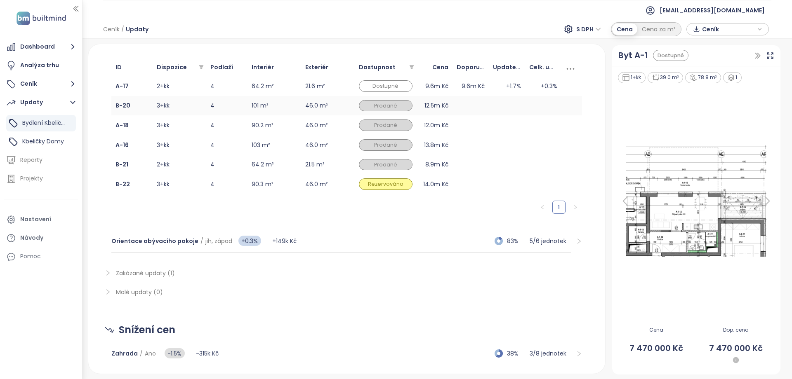
scroll to position [169, 0]
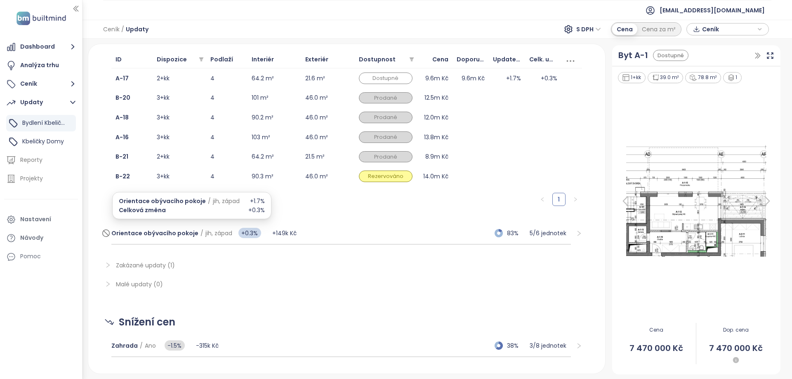
click at [179, 231] on span "Orientace obývacího pokoje" at bounding box center [154, 233] width 87 height 8
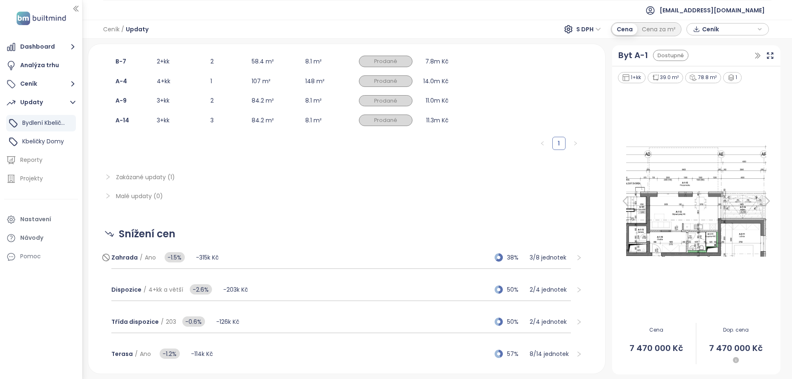
scroll to position [291, 0]
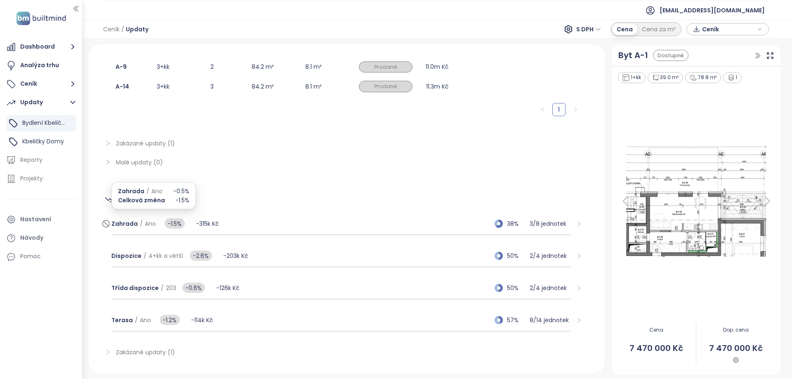
click at [131, 227] on span "Zahrada / Ano" at bounding box center [133, 223] width 45 height 9
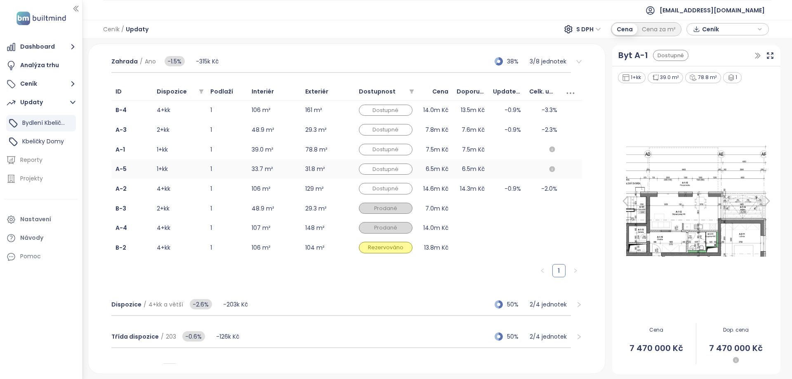
scroll to position [466, 0]
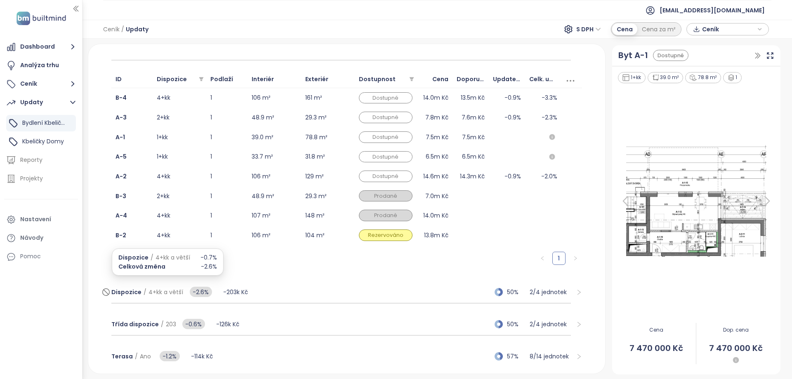
click at [123, 293] on span "Dispozice" at bounding box center [126, 292] width 30 height 8
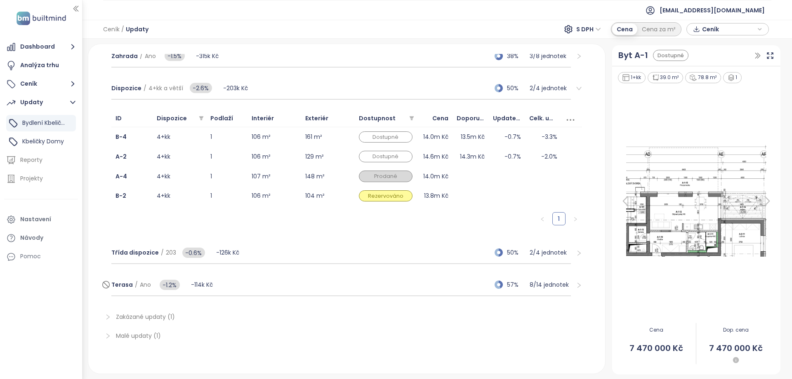
scroll to position [0, 0]
click at [116, 284] on span "Terasa" at bounding box center [121, 285] width 21 height 8
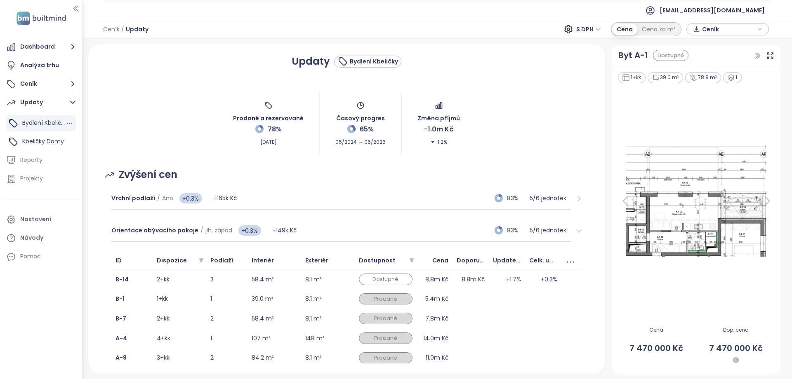
click at [48, 118] on div "Bydlení Kbeličky" at bounding box center [43, 123] width 43 height 10
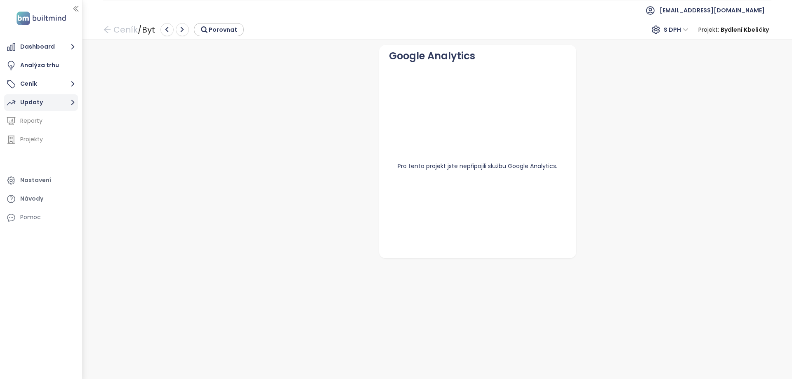
click at [38, 101] on div "Updaty" at bounding box center [31, 102] width 23 height 10
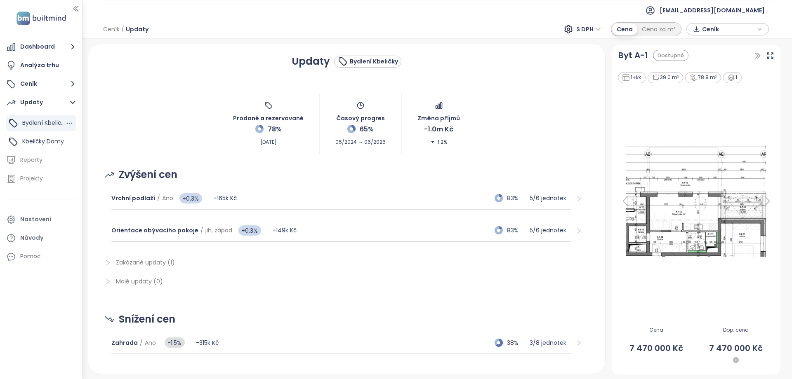
click at [40, 125] on span "Bydlení Kbeličky" at bounding box center [44, 123] width 45 height 8
click at [44, 136] on div "Kbeličky Domy" at bounding box center [41, 142] width 70 height 16
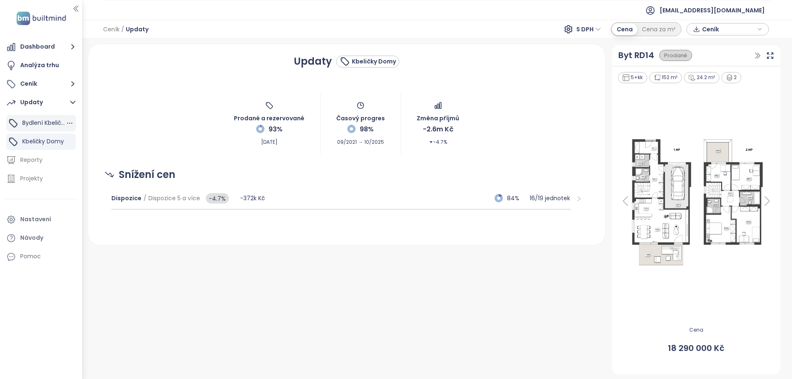
click at [52, 122] on span "Bydlení Kbeličky" at bounding box center [44, 123] width 45 height 8
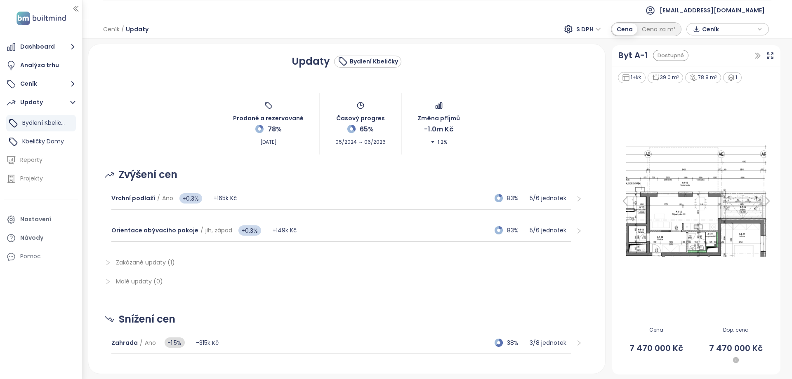
click at [715, 28] on span "Ceník" at bounding box center [728, 29] width 53 height 12
click at [706, 73] on span "Stáhnout" at bounding box center [717, 70] width 29 height 9
click at [463, 280] on span "Malé updaty (0)" at bounding box center [352, 281] width 472 height 9
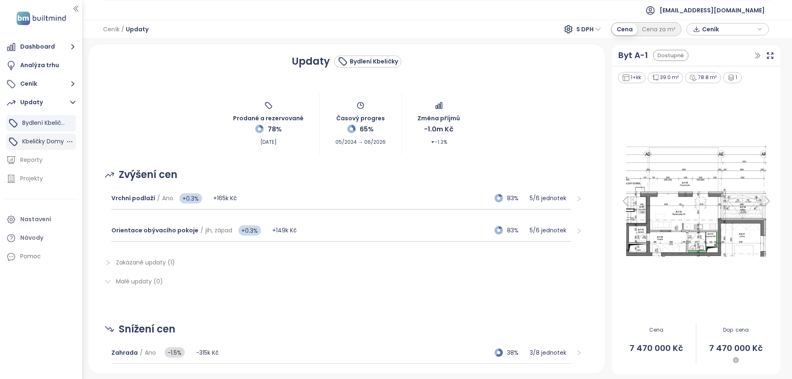
click at [40, 141] on span "Kbeličky Domy" at bounding box center [43, 141] width 42 height 8
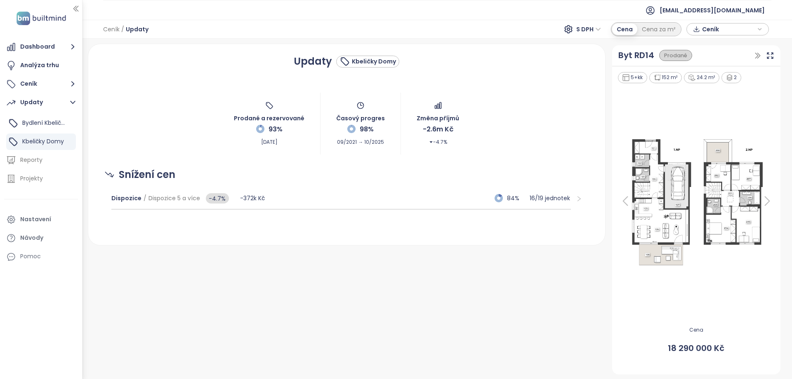
click at [757, 29] on icon "button" at bounding box center [759, 29] width 5 height 12
click at [757, 28] on icon "button" at bounding box center [759, 30] width 5 height 12
click at [756, 59] on icon "button" at bounding box center [757, 56] width 8 height 8
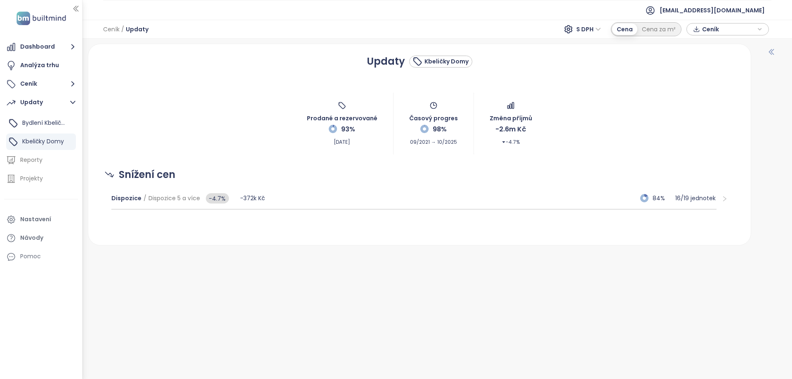
click at [771, 51] on icon "button" at bounding box center [771, 52] width 8 height 8
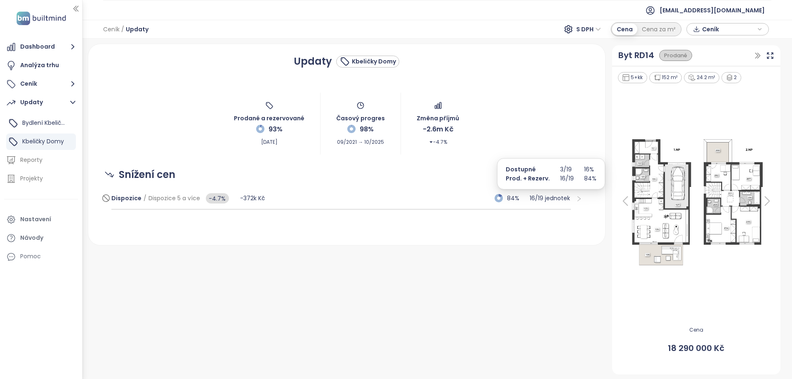
click at [563, 199] on p "16 / 19 jednotek" at bounding box center [549, 198] width 41 height 9
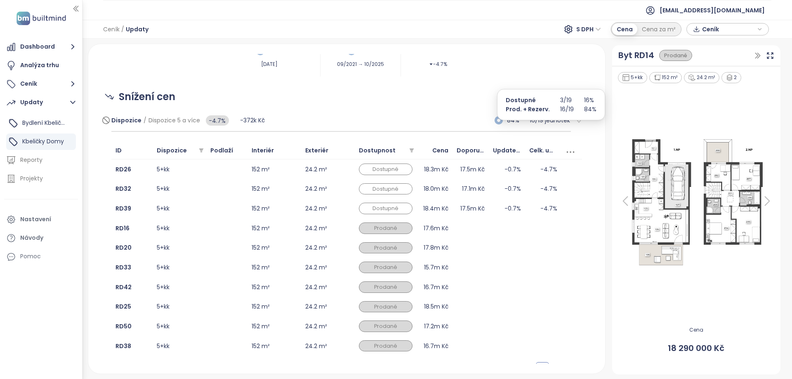
scroll to position [79, 0]
click at [447, 153] on div "Cena" at bounding box center [435, 149] width 28 height 9
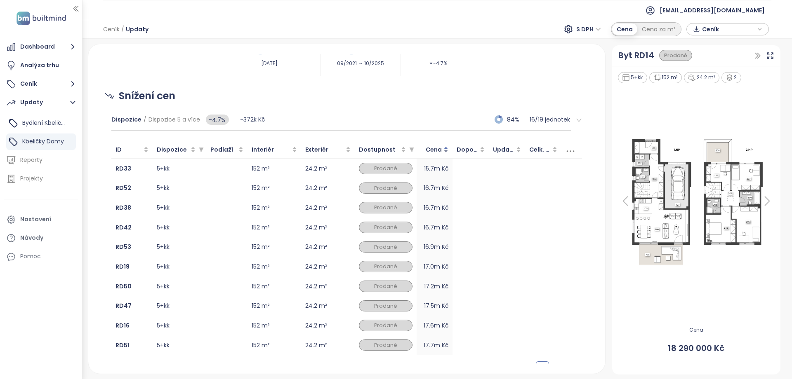
click at [447, 153] on div "Cena" at bounding box center [435, 149] width 28 height 9
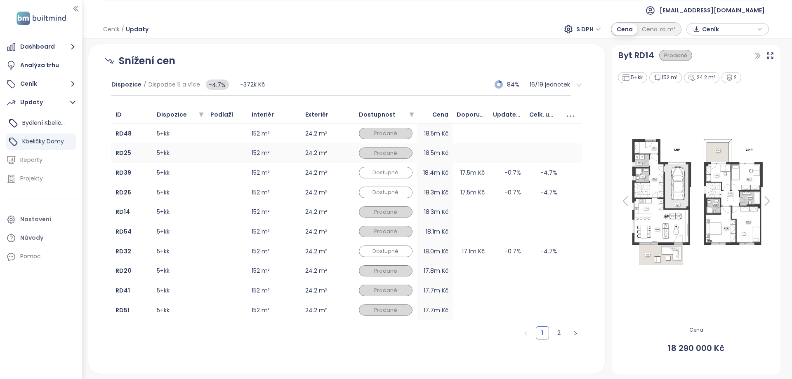
scroll to position [117, 0]
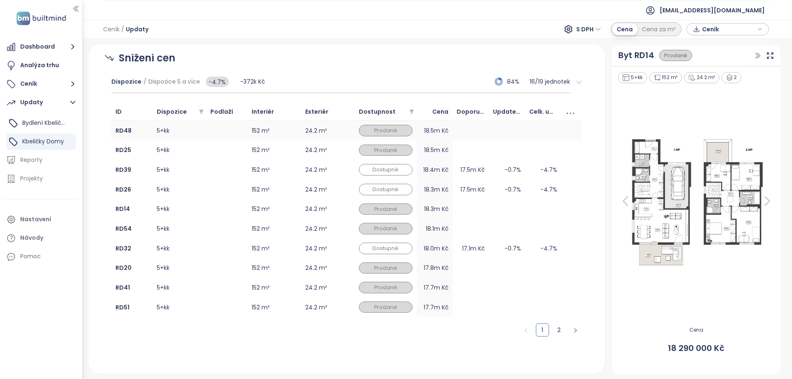
click at [393, 134] on div "Prodané" at bounding box center [386, 131] width 54 height 12
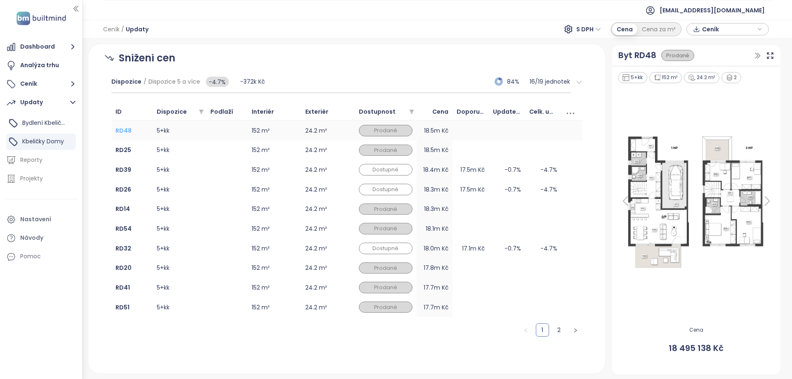
click at [122, 129] on b "RD48" at bounding box center [123, 131] width 16 height 8
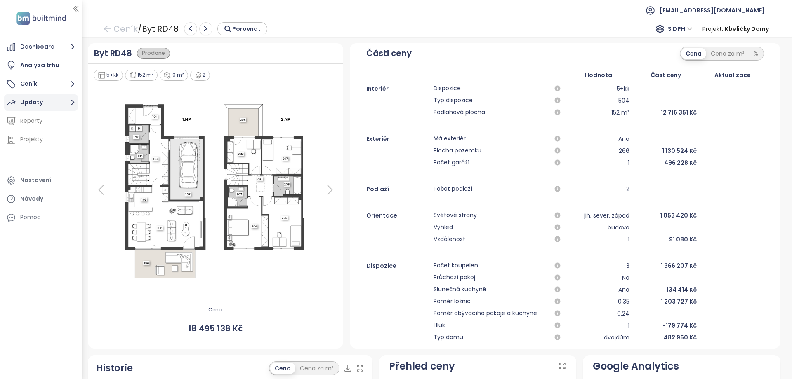
click at [26, 103] on div "Updaty" at bounding box center [31, 102] width 23 height 10
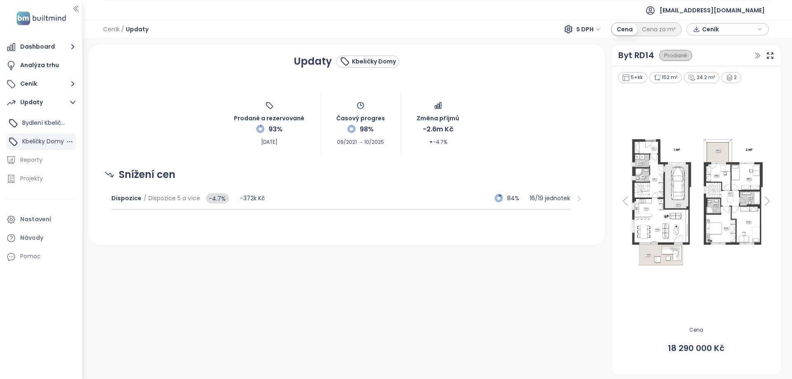
click at [44, 141] on span "Kbeličky Domy" at bounding box center [43, 141] width 42 height 8
click at [43, 124] on span "Bydlení Kbeličky" at bounding box center [44, 123] width 45 height 8
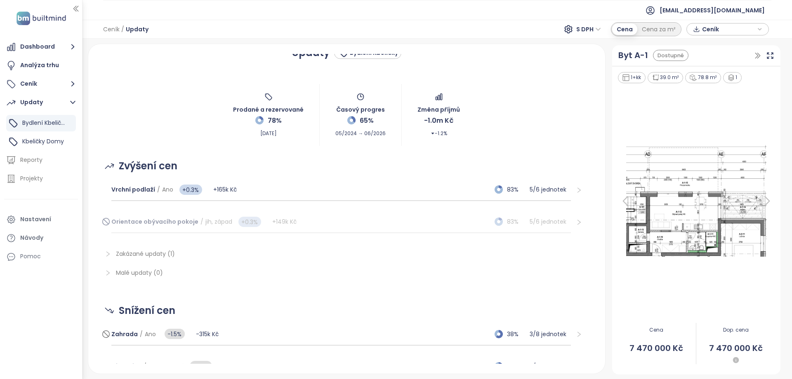
scroll to position [7, 0]
click at [149, 261] on div "Zakázané updaty (1)" at bounding box center [346, 255] width 497 height 19
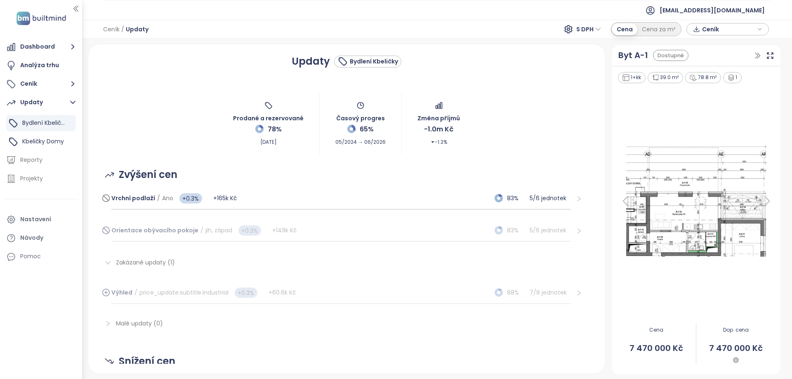
scroll to position [0, 0]
click at [125, 199] on span "Vrchní podlaží" at bounding box center [133, 198] width 44 height 8
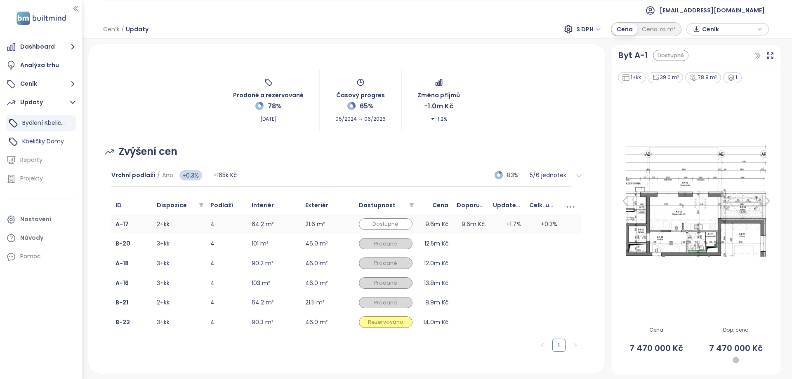
click at [111, 221] on td "A-17" at bounding box center [131, 224] width 41 height 20
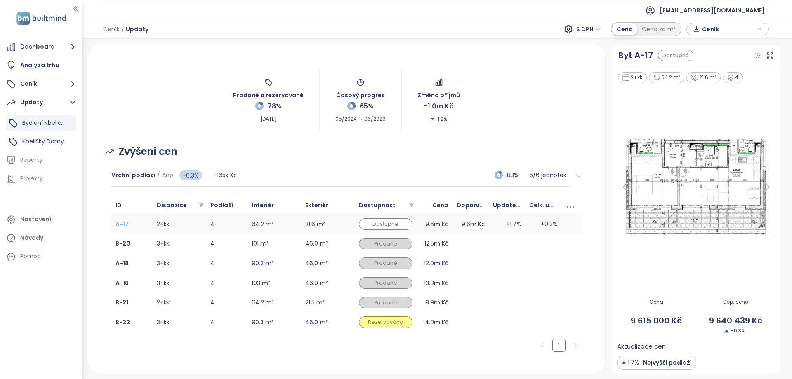
click at [120, 226] on b "A-17" at bounding box center [121, 224] width 13 height 8
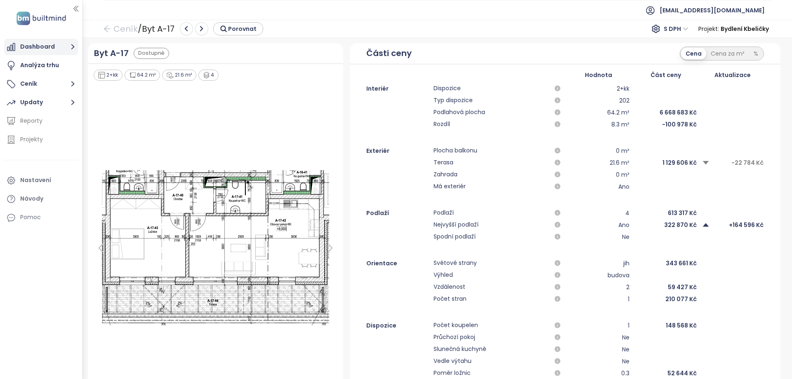
click at [51, 44] on button "Dashboard" at bounding box center [41, 47] width 74 height 16
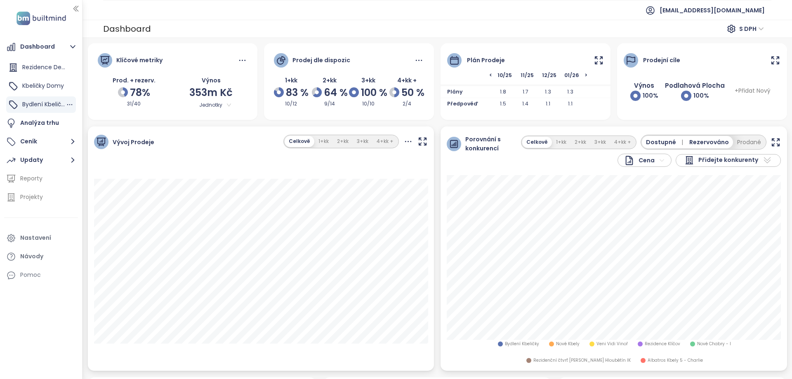
click at [50, 105] on span "Bydlení Kbeličky" at bounding box center [44, 104] width 45 height 8
click at [597, 63] on icon at bounding box center [598, 60] width 10 height 10
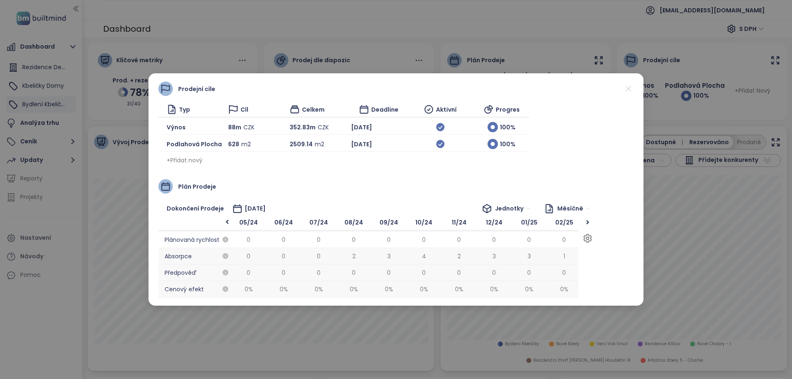
scroll to position [0, 1]
click at [588, 223] on div ">" at bounding box center [587, 223] width 10 height 8
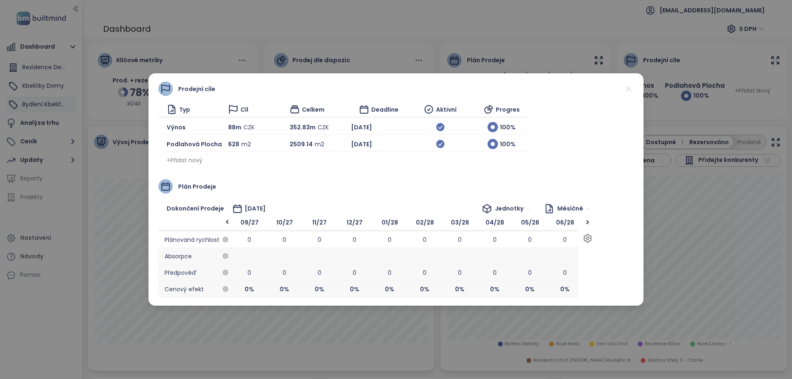
click at [588, 223] on div ">" at bounding box center [587, 223] width 10 height 8
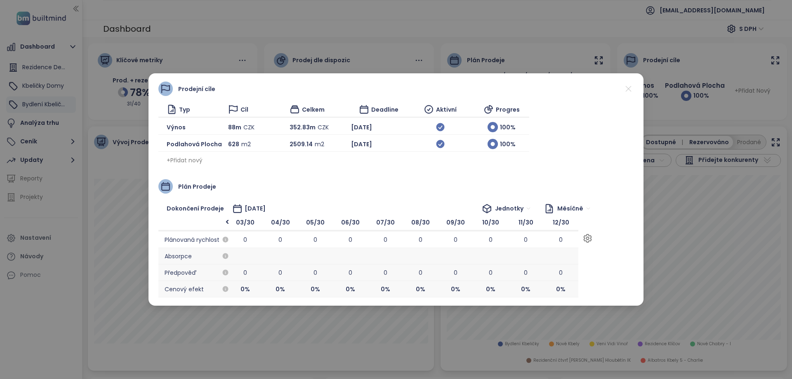
click at [588, 223] on div at bounding box center [587, 223] width 10 height 8
click at [230, 226] on div "<" at bounding box center [227, 222] width 10 height 9
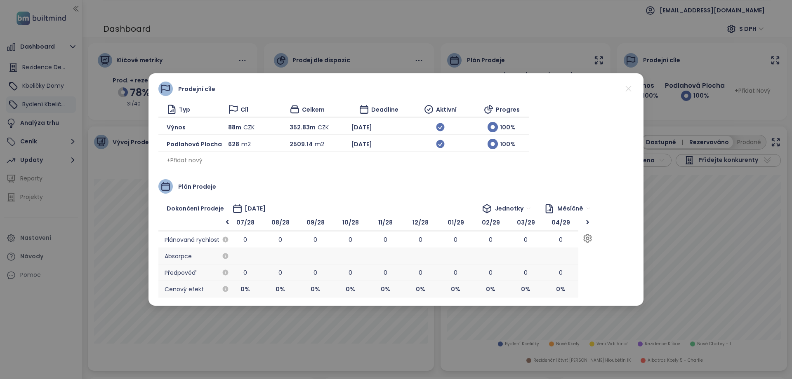
click at [230, 226] on div "<" at bounding box center [227, 222] width 10 height 9
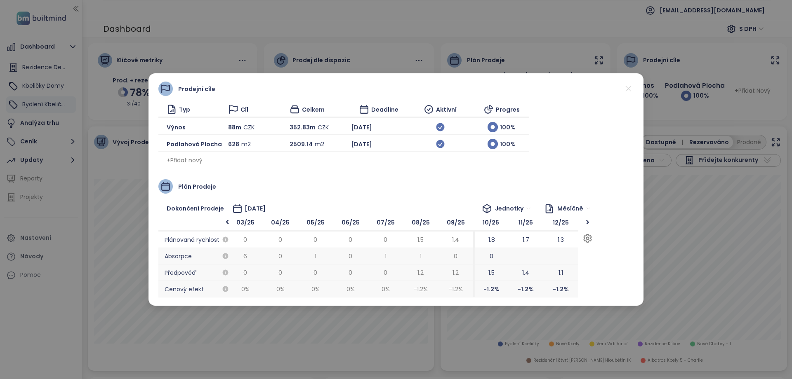
click at [586, 226] on div ">" at bounding box center [587, 223] width 10 height 8
click at [135, 146] on div "Prodejní cíle Typ Cíl Celkem Deadline Aktivní Progres Výnos 88m CZK 352.83m CZK…" at bounding box center [396, 189] width 792 height 379
click at [629, 87] on icon at bounding box center [628, 89] width 10 height 10
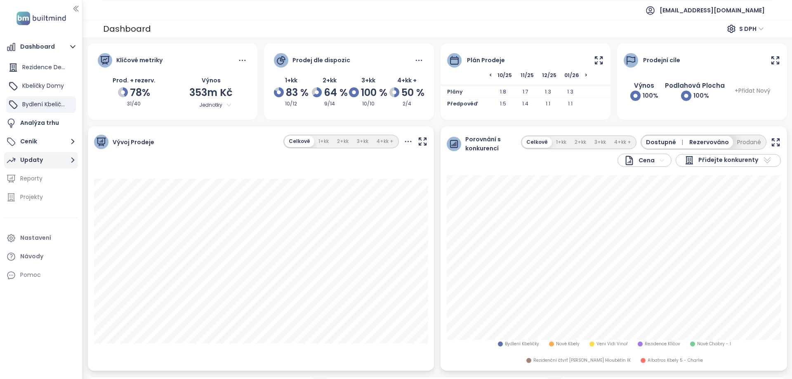
click at [37, 161] on div "Updaty" at bounding box center [31, 160] width 23 height 10
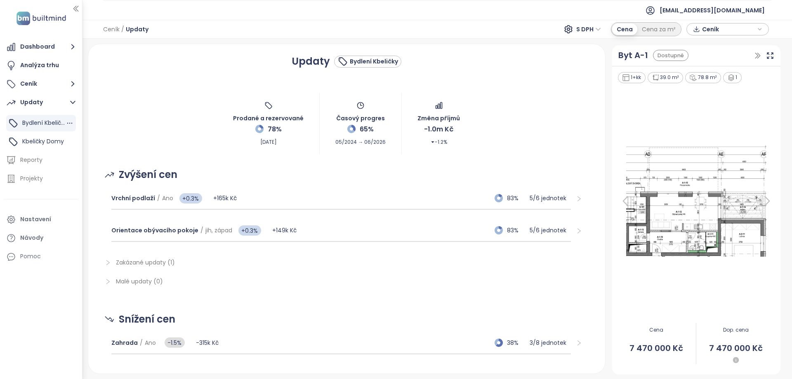
click at [45, 122] on span "Bydlení Kbeličky" at bounding box center [44, 123] width 45 height 8
click at [132, 196] on span "Vrchní podlaží" at bounding box center [133, 198] width 44 height 8
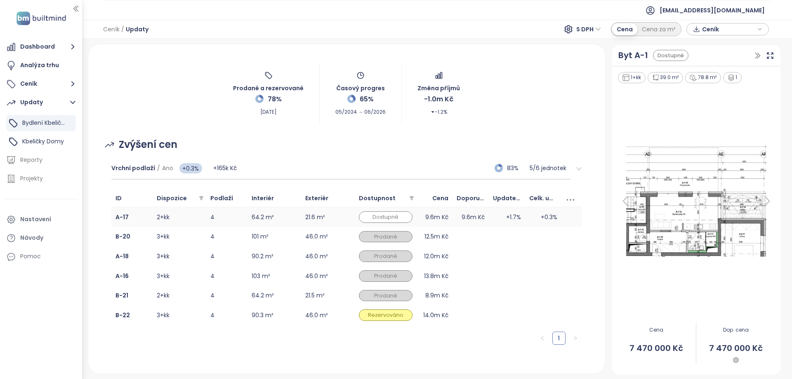
scroll to position [31, 0]
click at [115, 218] on b "A-17" at bounding box center [121, 217] width 13 height 8
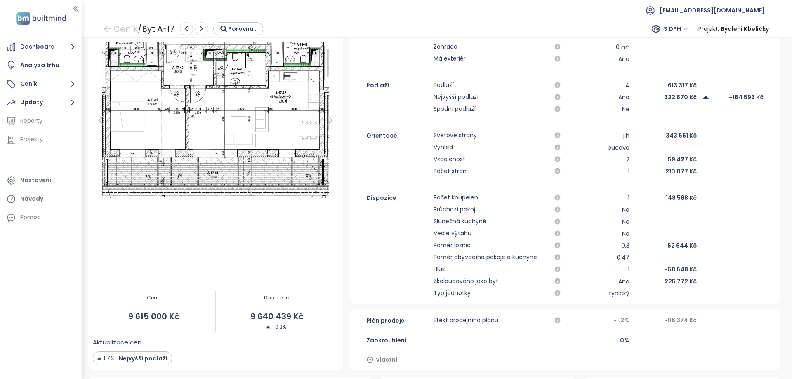
scroll to position [137, 0]
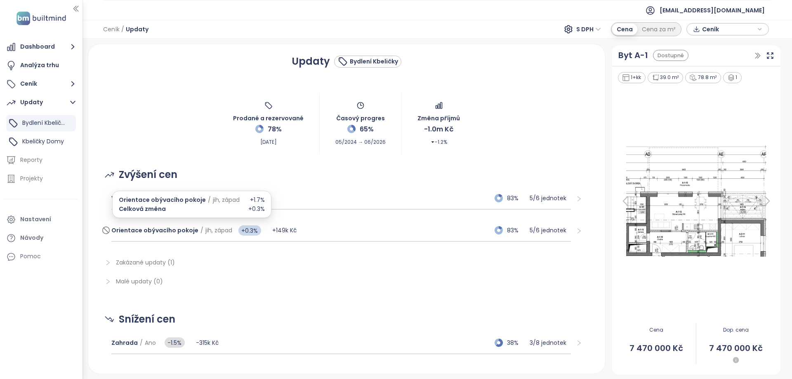
click at [139, 233] on span "Orientace obývacího pokoje" at bounding box center [154, 230] width 87 height 8
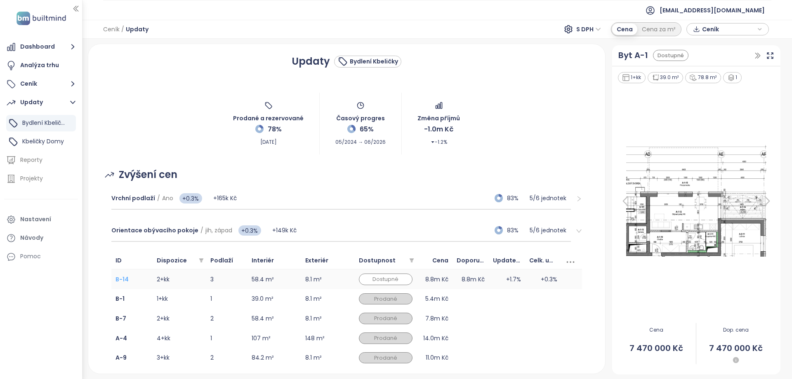
click at [124, 280] on b "B-14" at bounding box center [121, 279] width 13 height 8
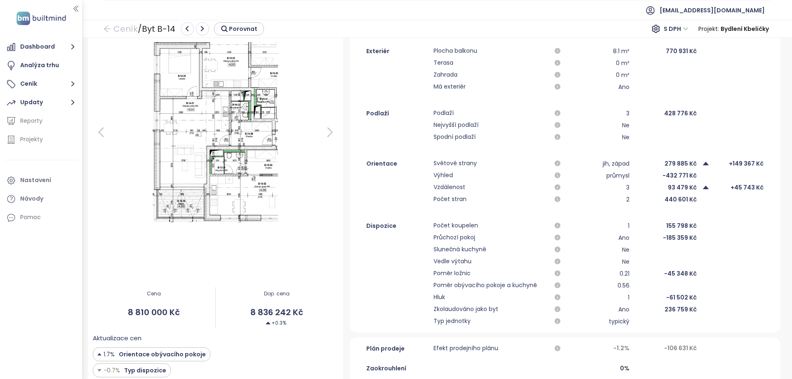
scroll to position [108, 0]
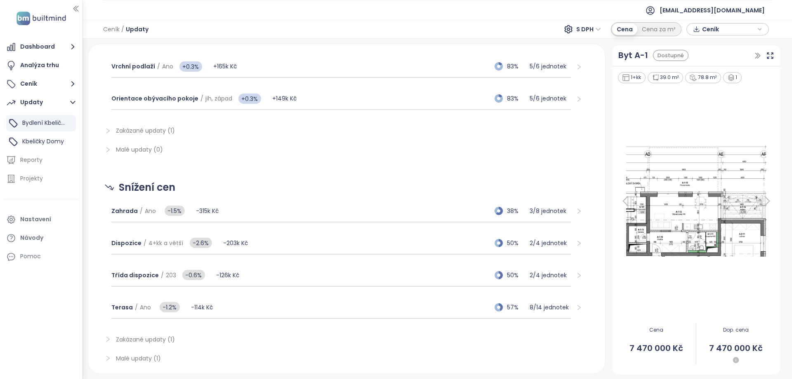
scroll to position [156, 0]
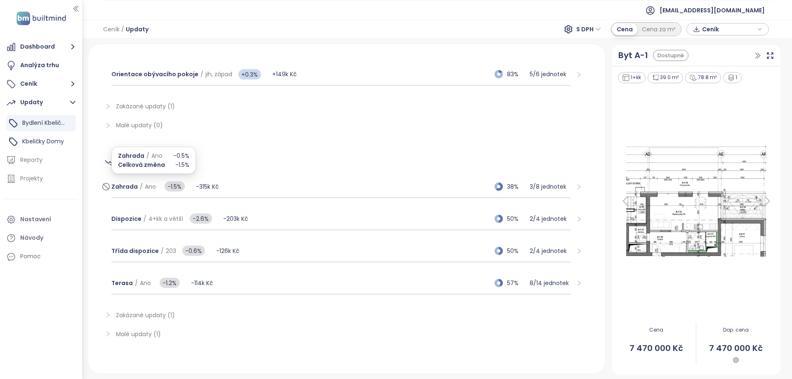
click at [126, 186] on span "Zahrada" at bounding box center [124, 187] width 26 height 8
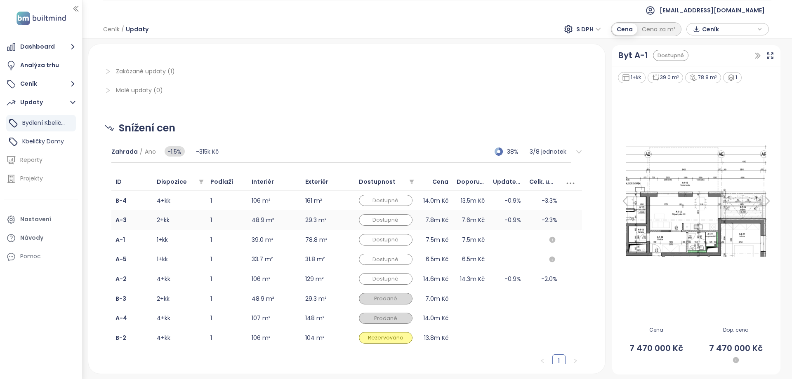
scroll to position [192, 0]
click at [124, 202] on b "B-4" at bounding box center [120, 200] width 11 height 8
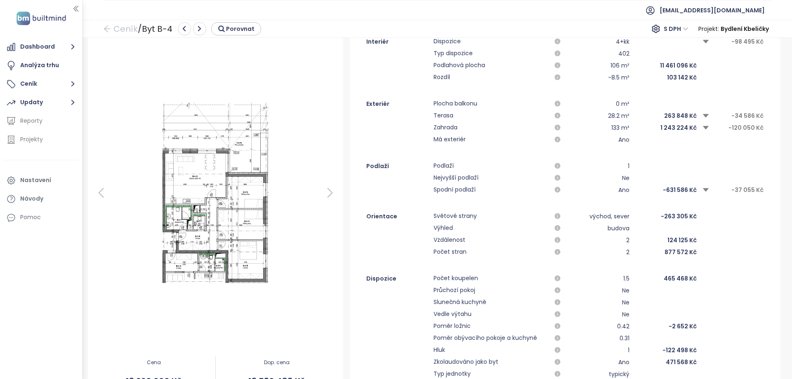
scroll to position [12, 0]
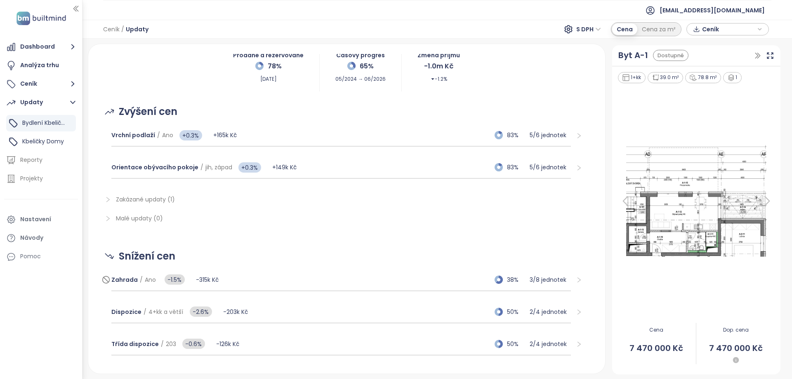
scroll to position [78, 0]
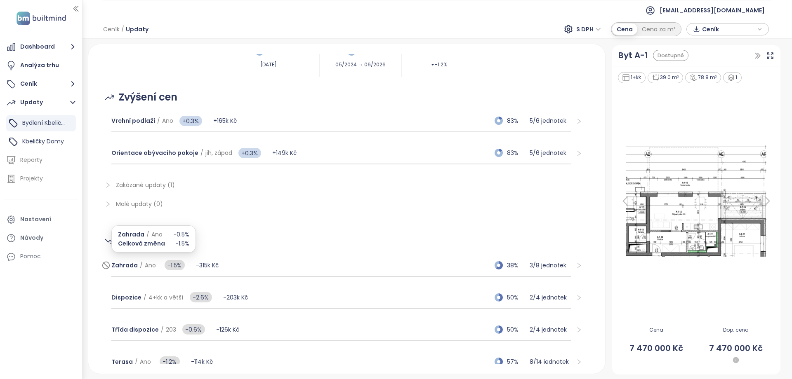
click at [126, 266] on span "Zahrada" at bounding box center [124, 265] width 26 height 8
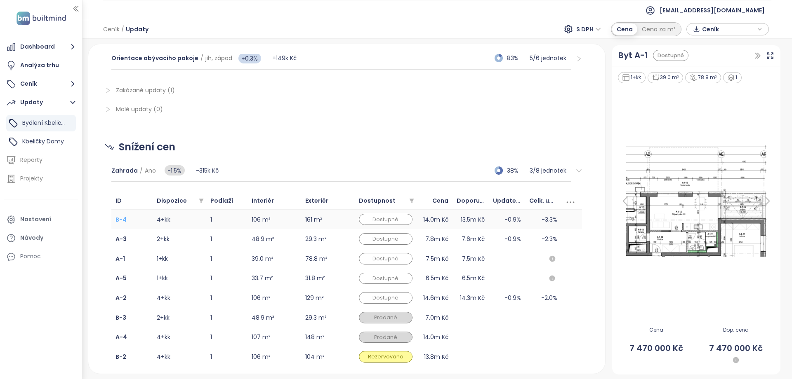
scroll to position [173, 0]
click at [116, 297] on b "A-2" at bounding box center [120, 297] width 11 height 8
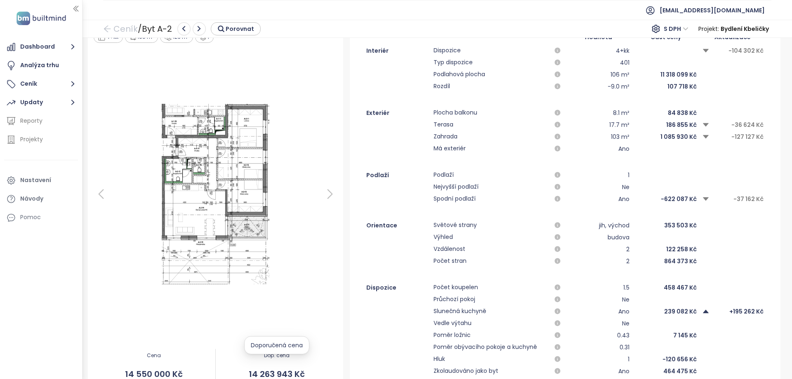
scroll to position [23, 0]
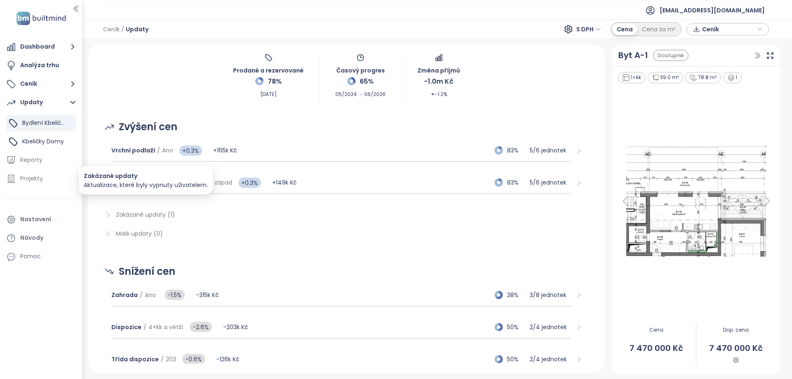
scroll to position [60, 0]
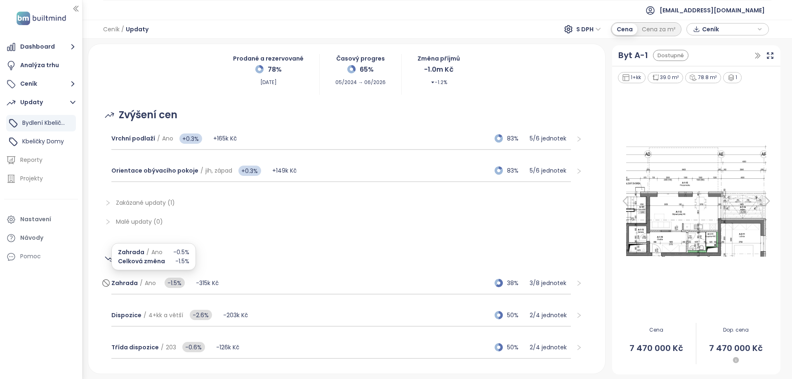
click at [128, 289] on div "Zahrada / Ano -1.5%" at bounding box center [153, 283] width 85 height 16
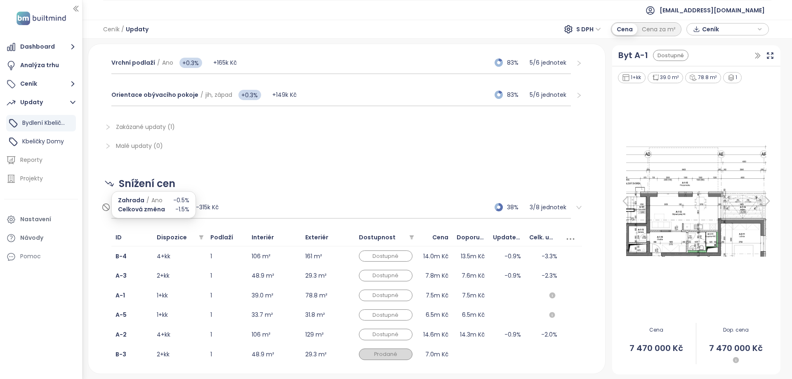
scroll to position [137, 0]
click at [121, 274] on b "A-3" at bounding box center [120, 274] width 11 height 8
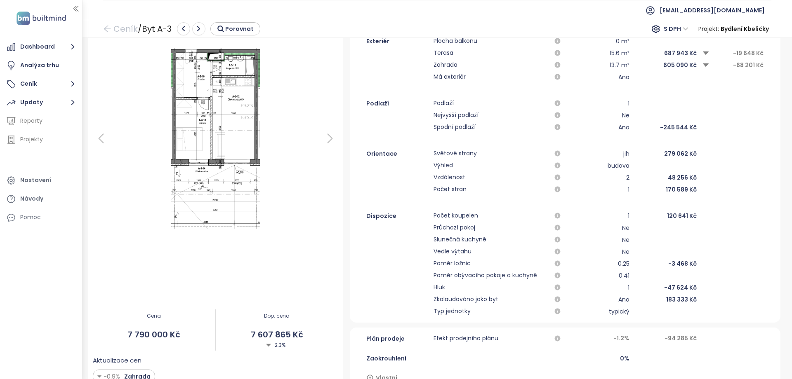
scroll to position [111, 0]
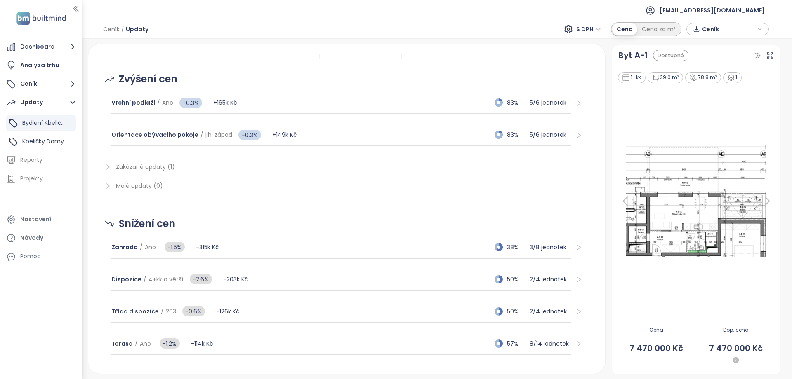
scroll to position [117, 0]
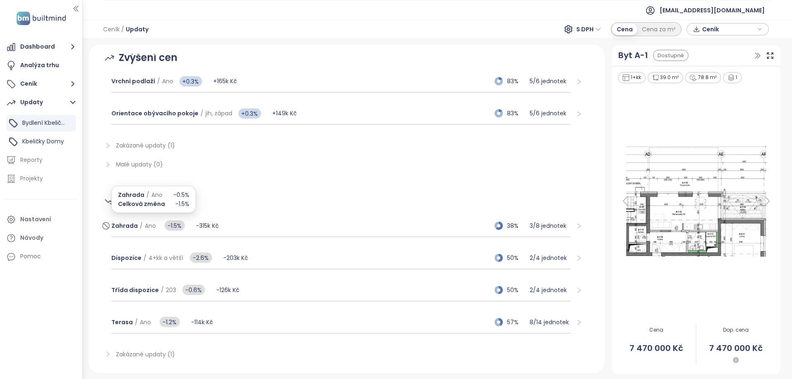
click at [131, 223] on span "Zahrada" at bounding box center [124, 226] width 26 height 8
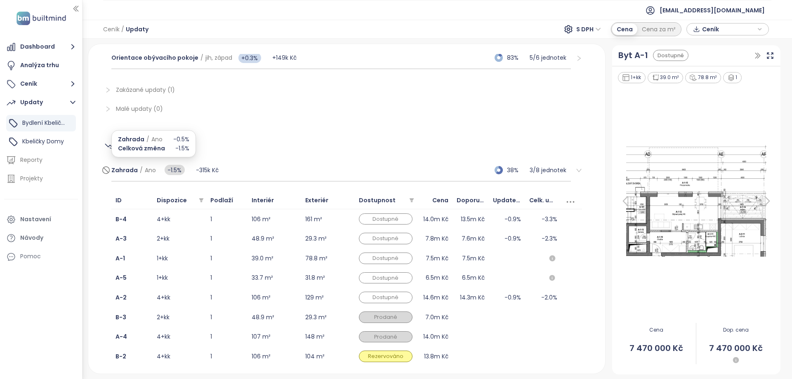
scroll to position [172, 0]
click at [120, 242] on b "A-3" at bounding box center [120, 239] width 11 height 8
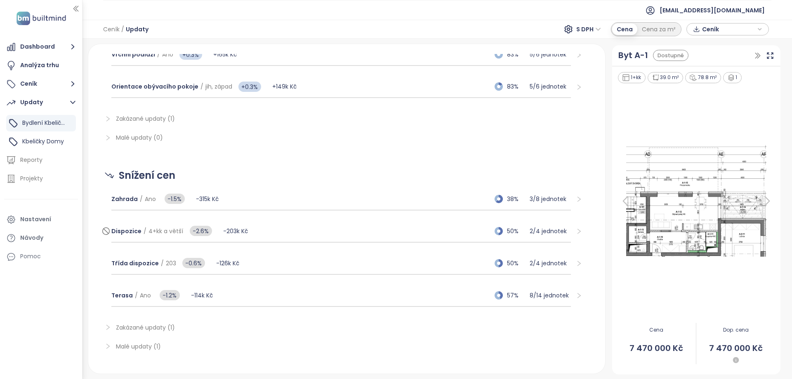
scroll to position [151, 0]
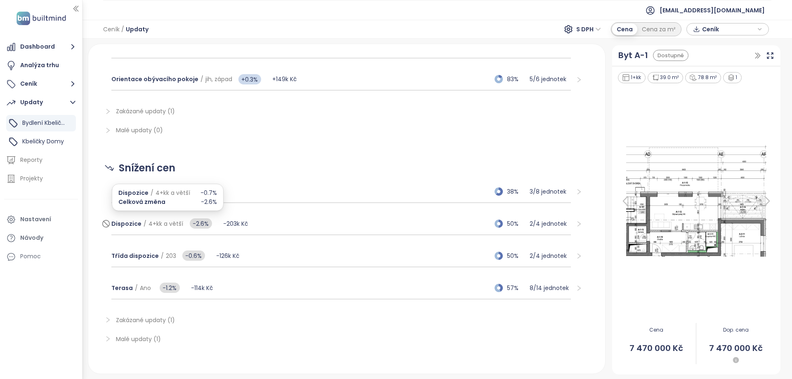
click at [128, 228] on span "Dispozice" at bounding box center [126, 224] width 30 height 8
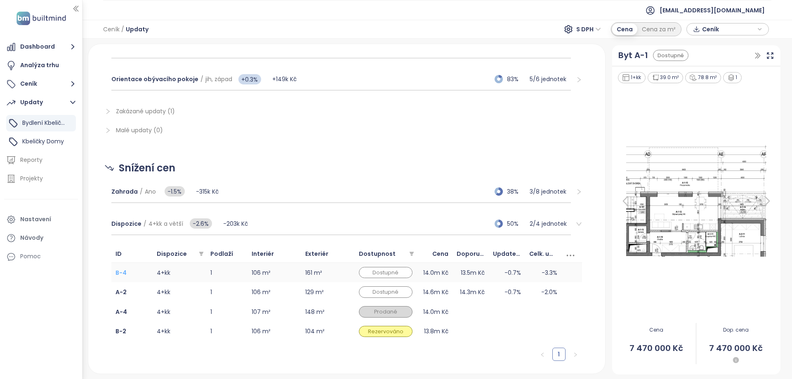
click at [123, 270] on b "B-4" at bounding box center [120, 273] width 11 height 8
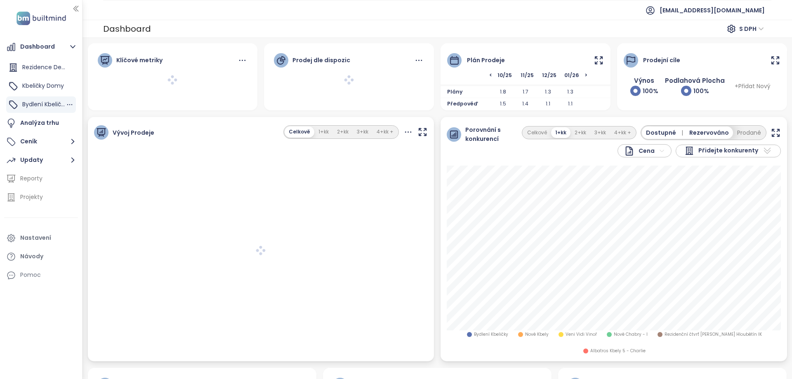
click at [47, 103] on span "Bydlení Kbeličky" at bounding box center [44, 104] width 45 height 8
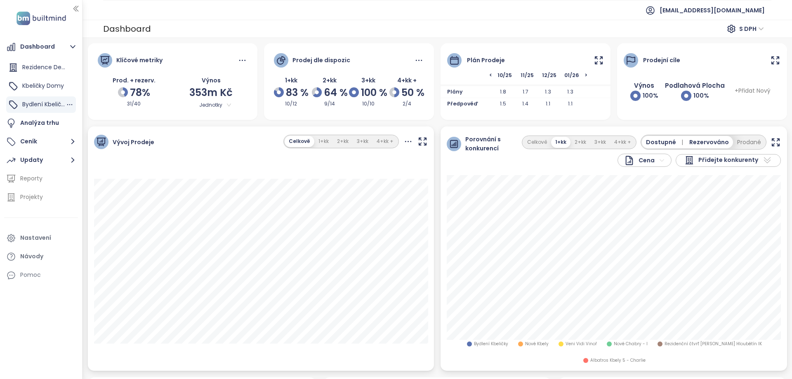
click at [40, 106] on span "Bydlení Kbeličky" at bounding box center [44, 104] width 45 height 8
click at [42, 162] on button "Updaty" at bounding box center [41, 160] width 74 height 16
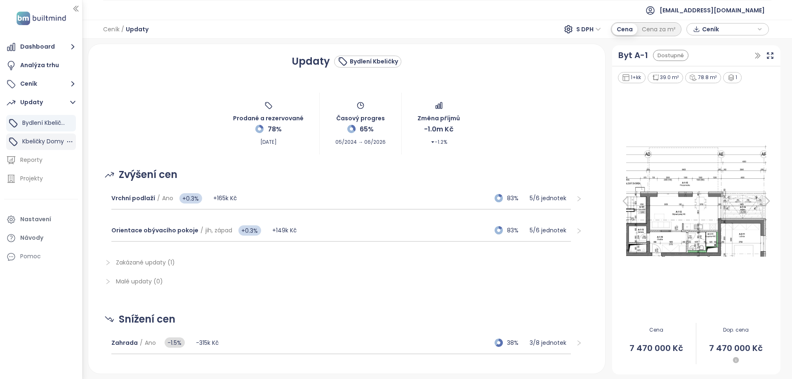
click at [49, 143] on span "Kbeličky Domy" at bounding box center [43, 141] width 42 height 8
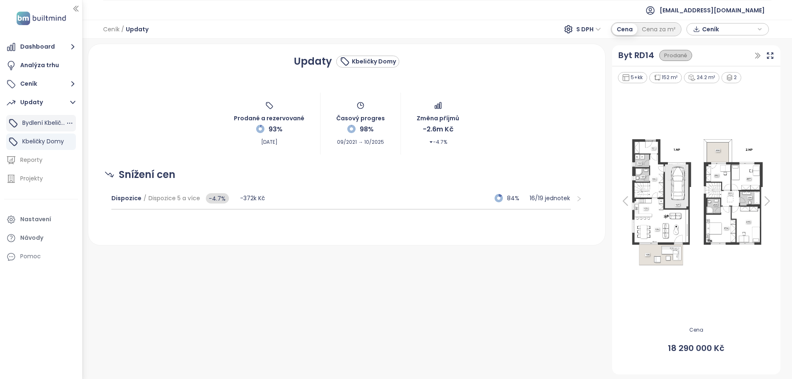
click at [53, 119] on span "Bydlení Kbeličky" at bounding box center [44, 123] width 45 height 8
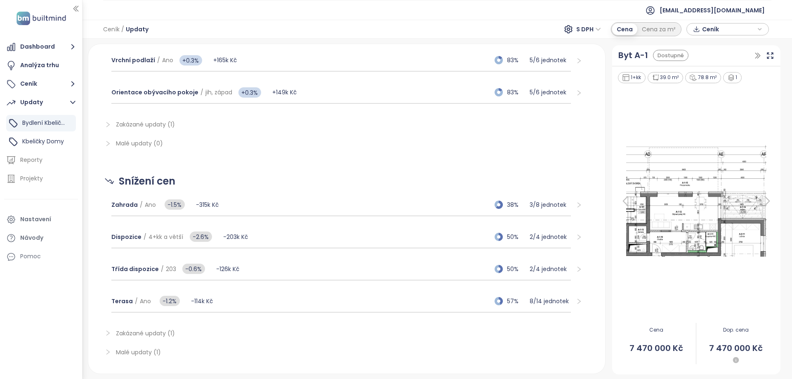
scroll to position [152, 0]
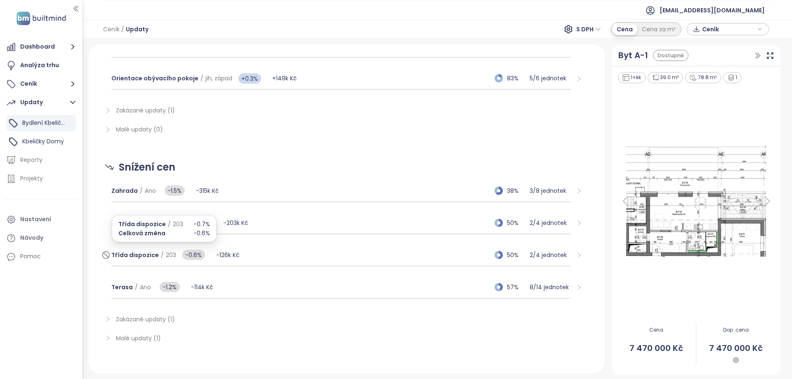
click at [135, 262] on div "Třída dispozice / 203 -0.6%" at bounding box center [163, 255] width 105 height 16
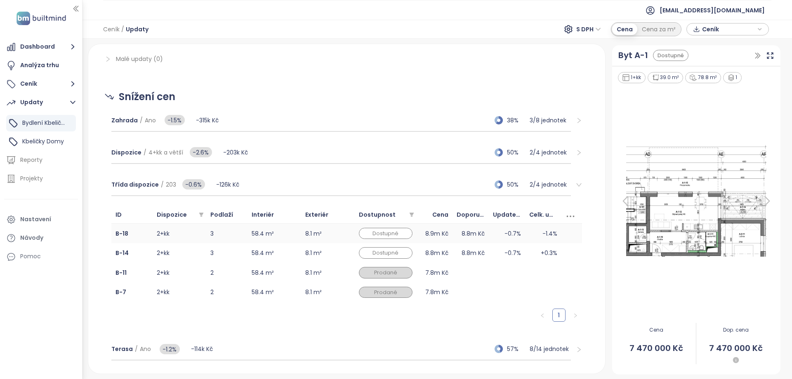
scroll to position [223, 0]
click at [121, 231] on b "B-18" at bounding box center [121, 233] width 13 height 8
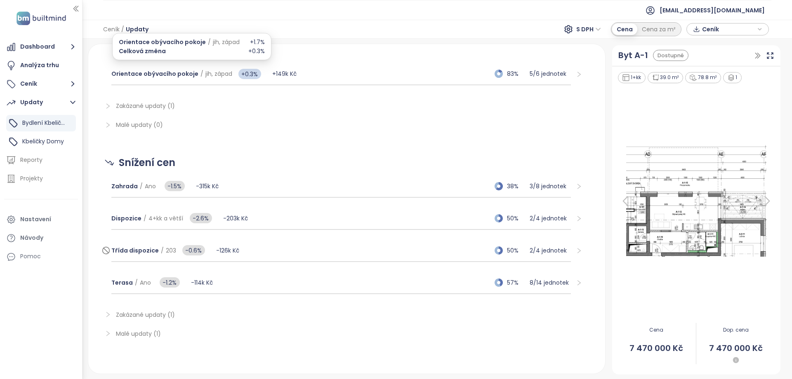
scroll to position [157, 0]
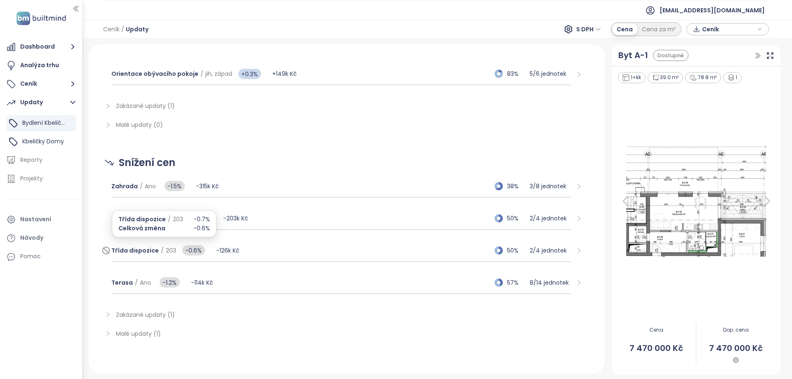
click at [133, 252] on span "Třída dispozice" at bounding box center [134, 251] width 47 height 8
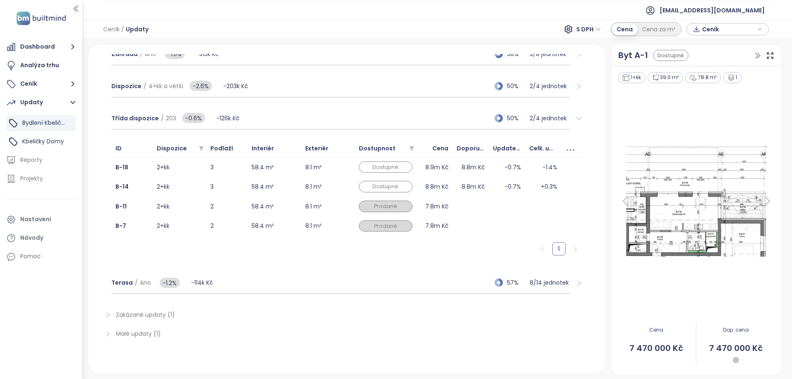
scroll to position [289, 0]
click at [128, 287] on span "Terasa / Ano" at bounding box center [131, 283] width 40 height 9
